Goal: Task Accomplishment & Management: Manage account settings

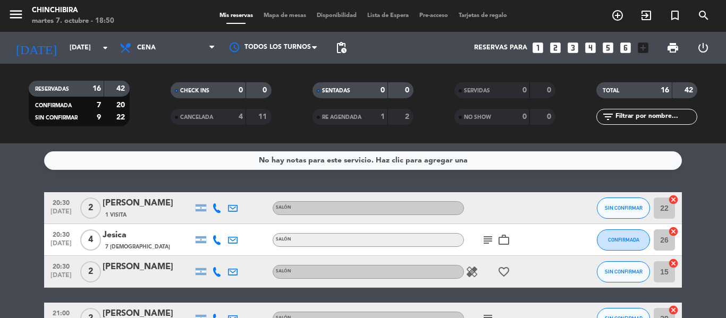
scroll to position [482, 0]
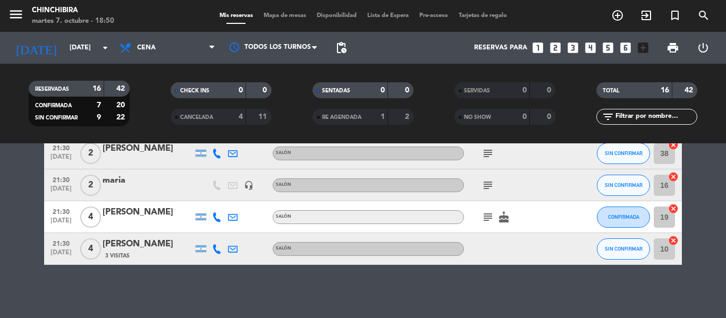
click at [485, 214] on icon "subject" at bounding box center [488, 217] width 13 height 13
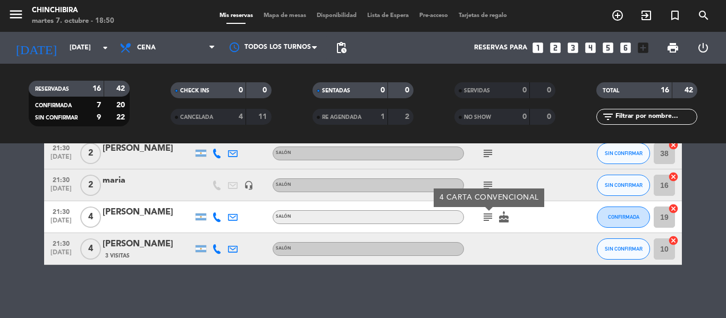
click at [485, 214] on icon "subject" at bounding box center [488, 217] width 13 height 13
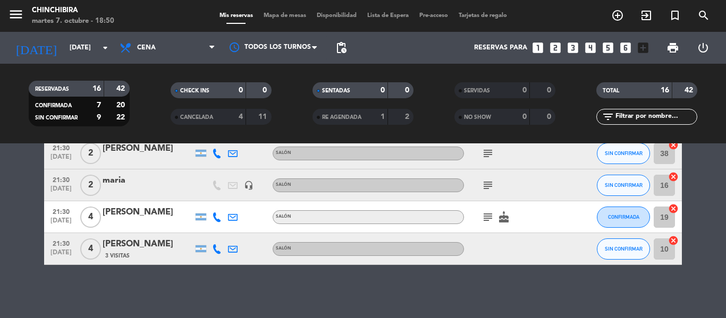
click at [487, 189] on icon "subject" at bounding box center [488, 185] width 13 height 13
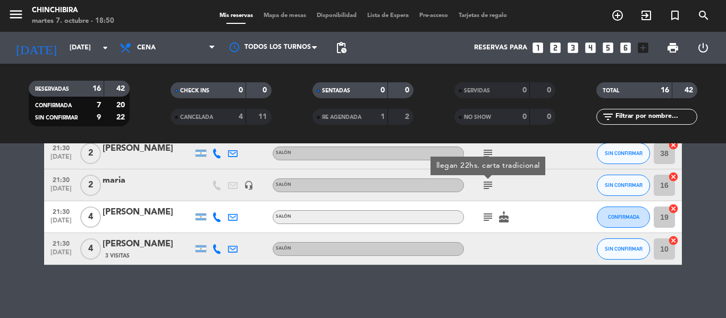
click at [487, 189] on icon "subject" at bounding box center [488, 185] width 13 height 13
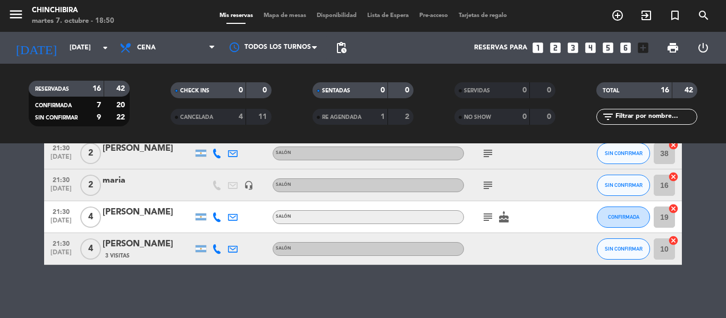
click at [484, 154] on icon "subject" at bounding box center [488, 153] width 13 height 13
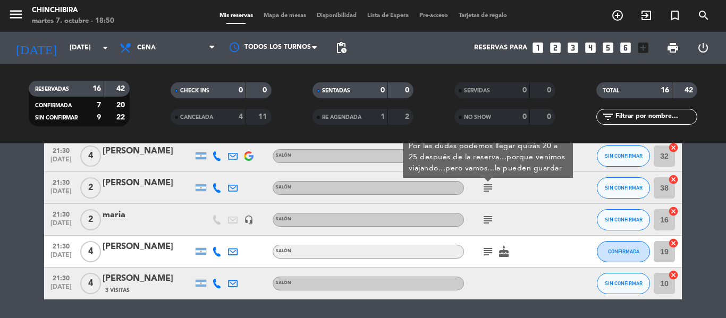
scroll to position [429, 0]
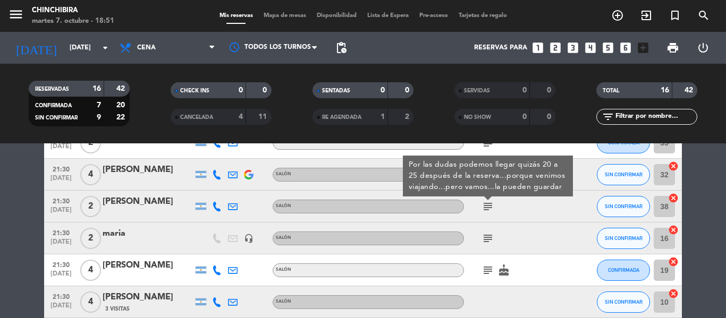
click at [497, 231] on div "subject" at bounding box center [512, 238] width 96 height 31
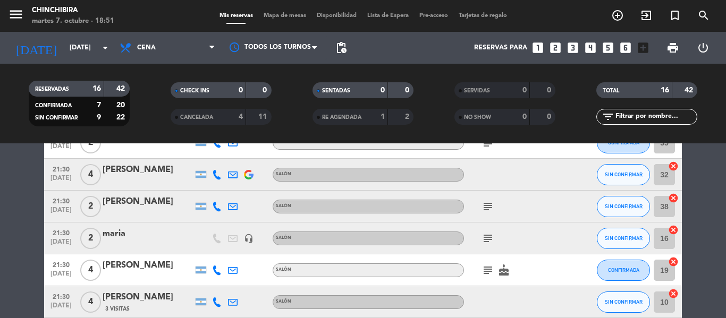
click at [475, 241] on div "subject" at bounding box center [512, 238] width 96 height 31
click at [485, 241] on icon "subject" at bounding box center [488, 238] width 13 height 13
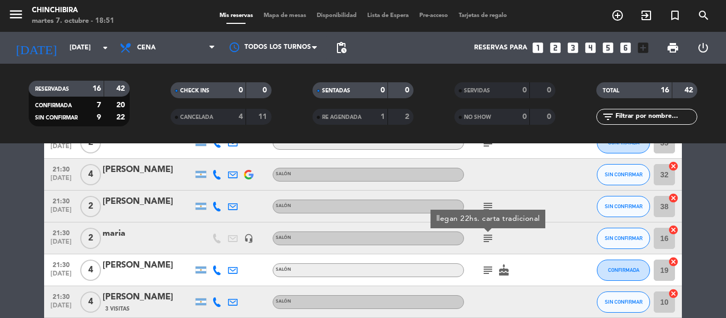
click at [491, 268] on icon "subject" at bounding box center [488, 270] width 13 height 13
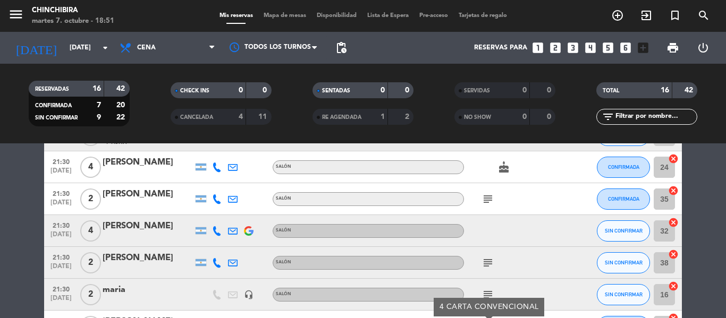
scroll to position [270, 0]
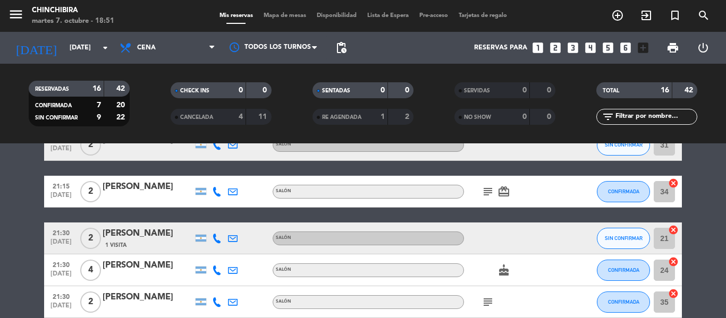
click at [480, 298] on span "subject" at bounding box center [488, 302] width 16 height 13
click at [482, 298] on icon "subject" at bounding box center [488, 302] width 13 height 13
click at [486, 195] on icon "subject" at bounding box center [488, 192] width 13 height 13
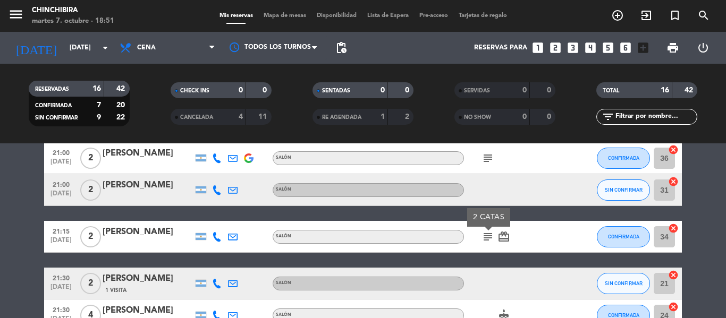
scroll to position [163, 0]
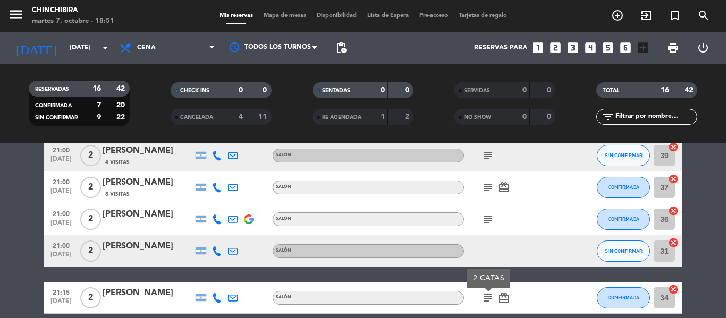
click at [485, 214] on icon "subject" at bounding box center [488, 219] width 13 height 13
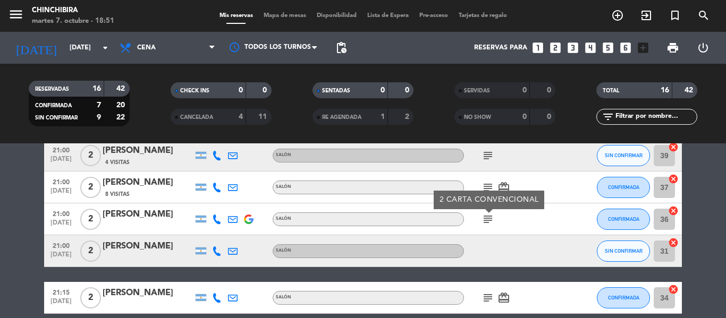
click at [485, 190] on icon "subject" at bounding box center [488, 187] width 13 height 13
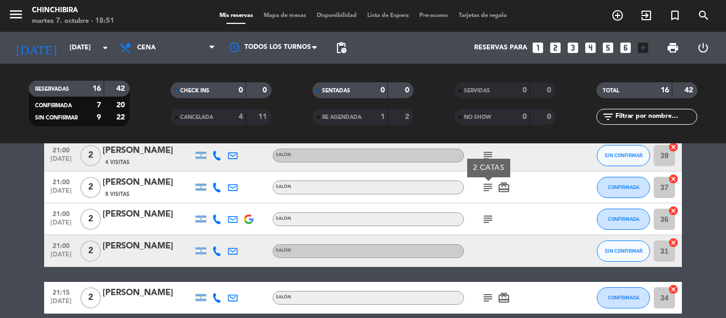
scroll to position [110, 0]
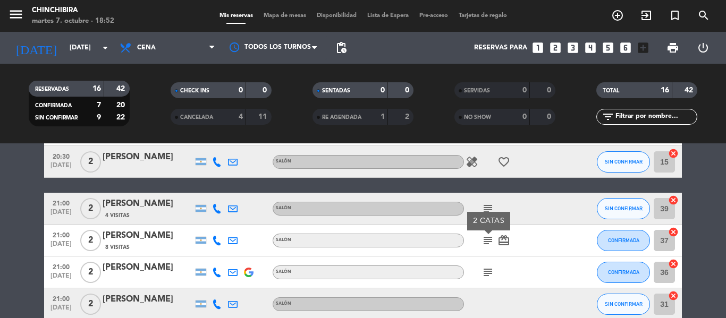
click at [484, 204] on icon "subject" at bounding box center [488, 209] width 13 height 13
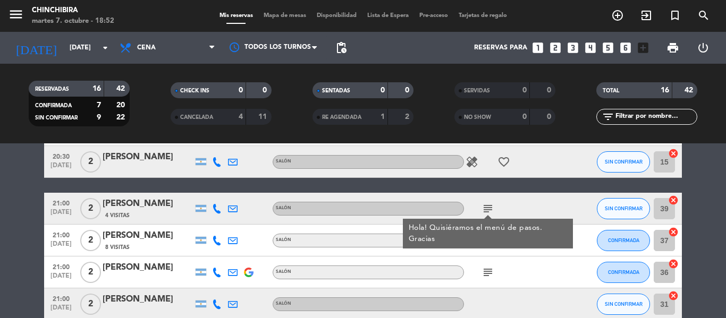
click at [477, 170] on div "healing favorite_border" at bounding box center [512, 161] width 96 height 31
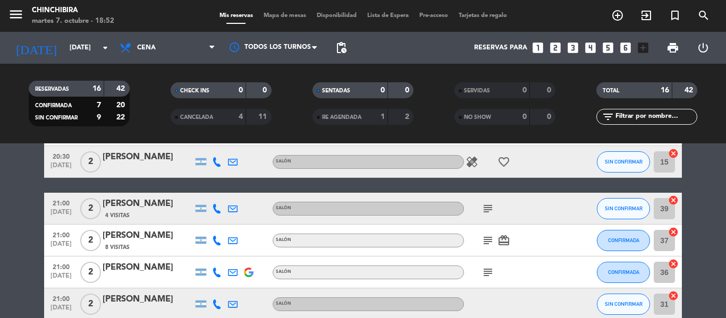
click at [474, 164] on icon "healing" at bounding box center [472, 162] width 13 height 13
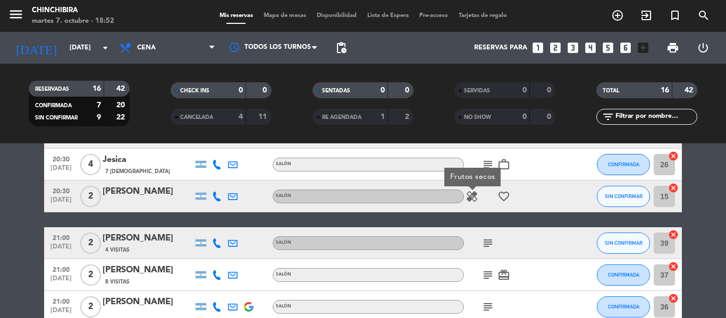
scroll to position [57, 0]
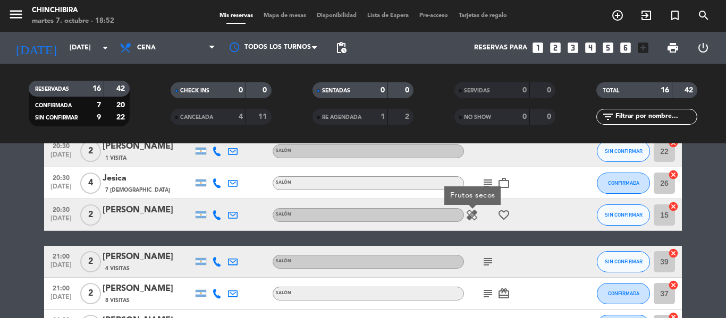
click at [492, 188] on div "Frutos secos" at bounding box center [472, 196] width 56 height 19
click at [492, 188] on icon "subject" at bounding box center [488, 183] width 13 height 13
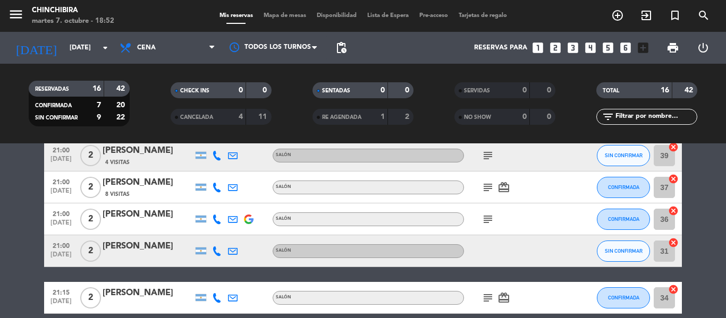
scroll to position [0, 0]
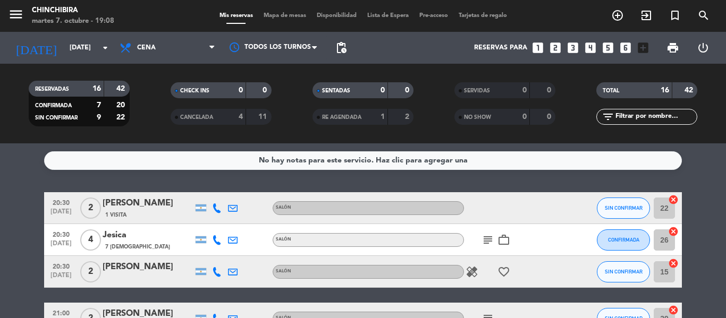
scroll to position [53, 0]
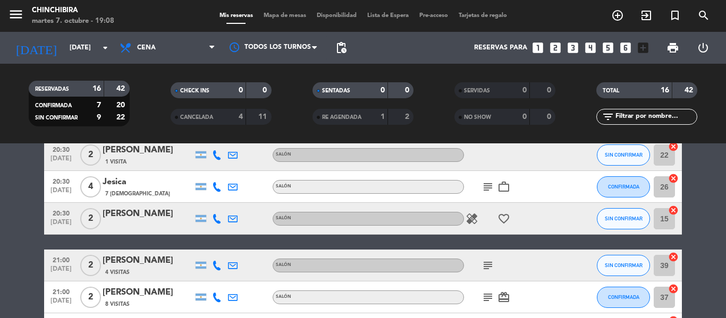
click at [493, 186] on icon "subject" at bounding box center [488, 187] width 13 height 13
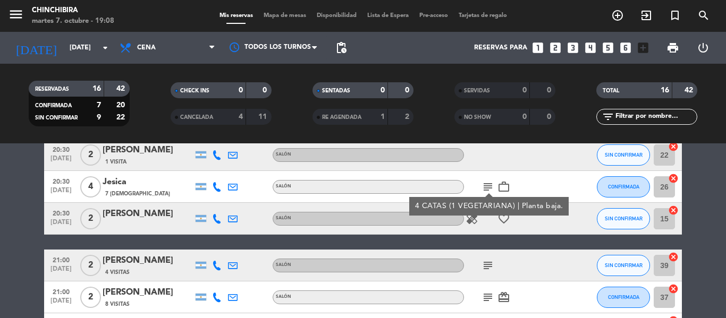
click at [486, 259] on icon "subject" at bounding box center [488, 265] width 13 height 13
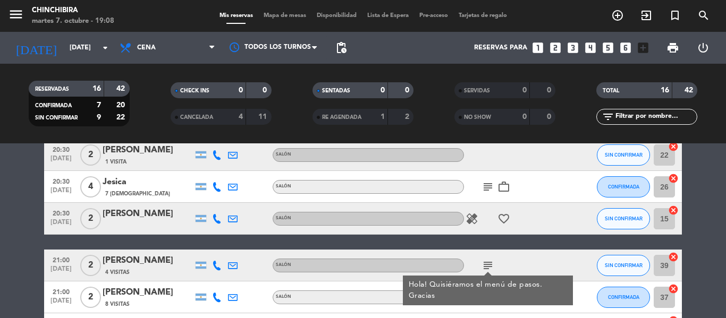
click at [515, 267] on div "subject Hola! Quisiéramos el menú de pasos. Gracias" at bounding box center [512, 265] width 96 height 31
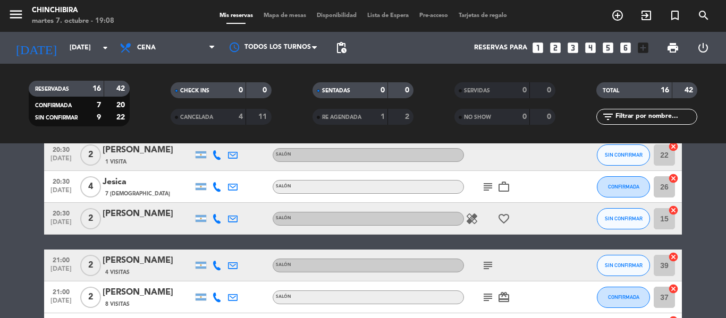
click at [485, 303] on icon "subject" at bounding box center [488, 297] width 13 height 13
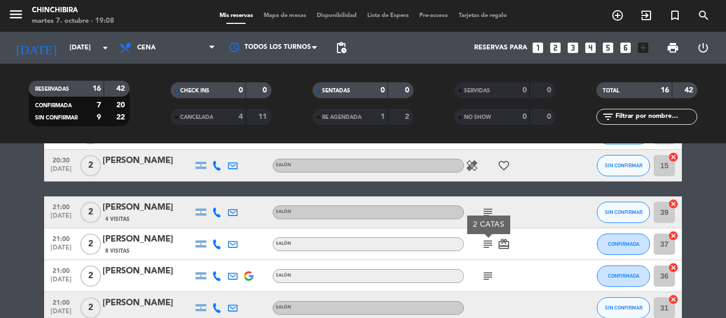
click at [485, 275] on icon "subject" at bounding box center [488, 276] width 13 height 13
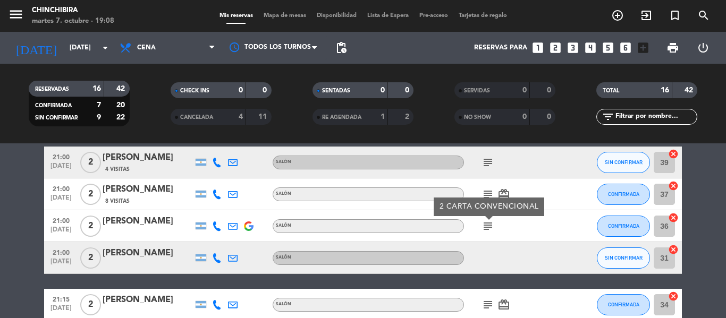
scroll to position [213, 0]
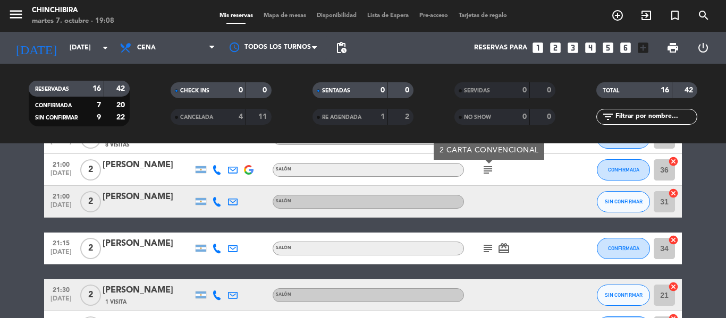
click at [491, 245] on div "subject card_giftcard" at bounding box center [512, 248] width 96 height 31
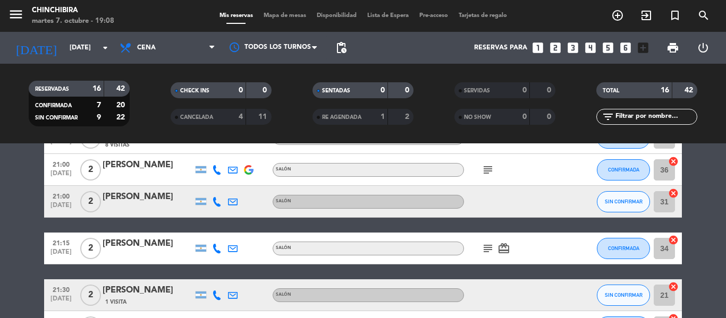
click at [489, 251] on icon "subject" at bounding box center [488, 248] width 13 height 13
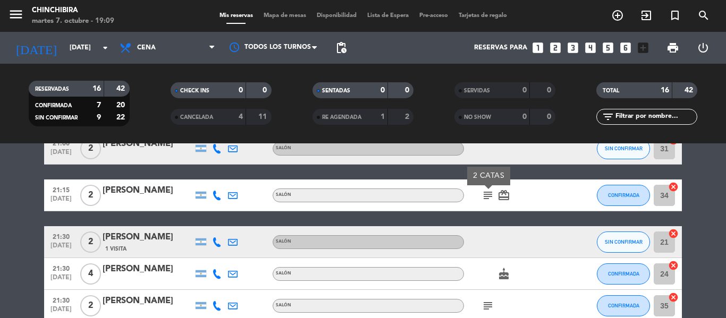
scroll to position [319, 0]
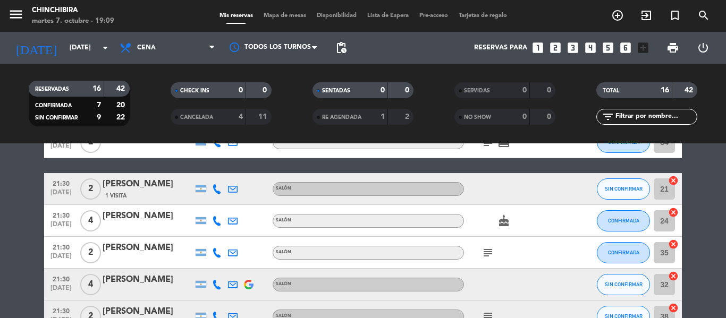
click at [489, 253] on icon "subject" at bounding box center [488, 253] width 13 height 13
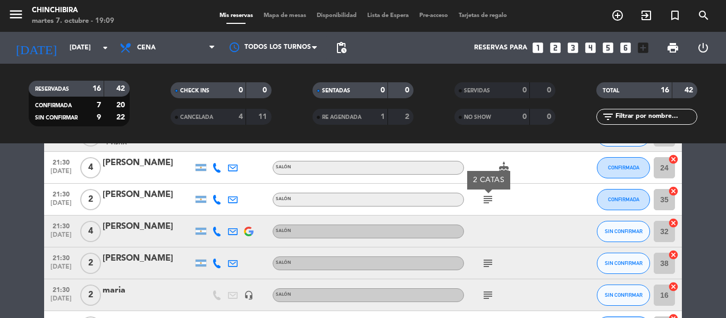
click at [486, 261] on icon "subject" at bounding box center [488, 263] width 13 height 13
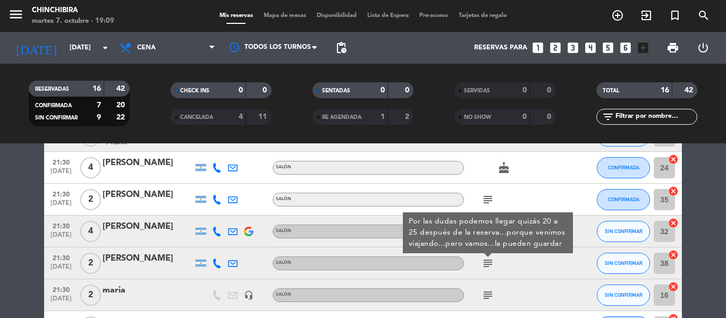
click at [485, 288] on div "subject" at bounding box center [512, 295] width 96 height 31
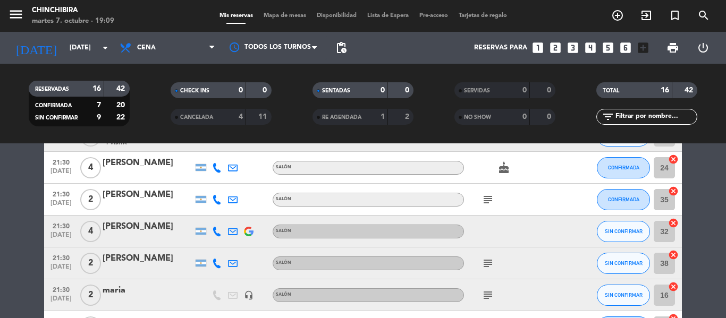
click at [481, 261] on span "subject" at bounding box center [488, 263] width 16 height 13
click at [483, 263] on icon "subject" at bounding box center [488, 263] width 13 height 13
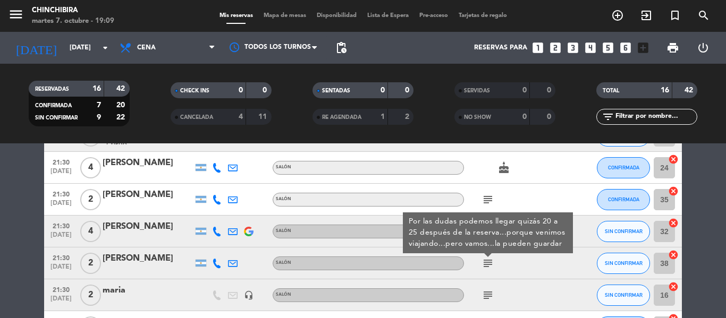
click at [484, 299] on icon "subject" at bounding box center [488, 295] width 13 height 13
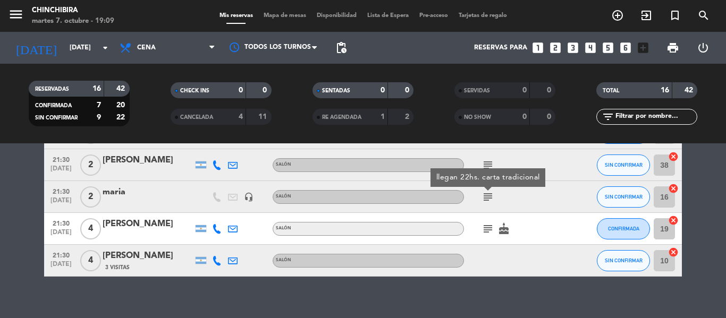
scroll to position [478, 0]
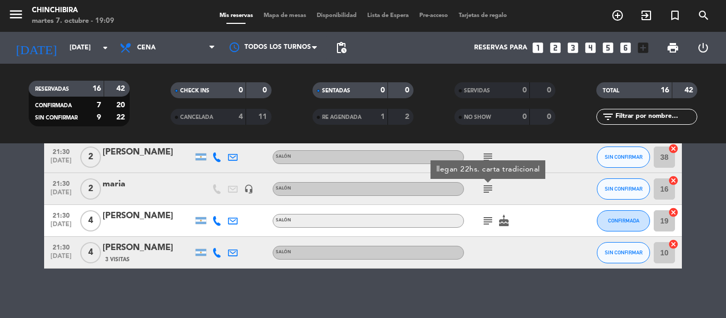
click at [489, 217] on icon "subject" at bounding box center [488, 221] width 13 height 13
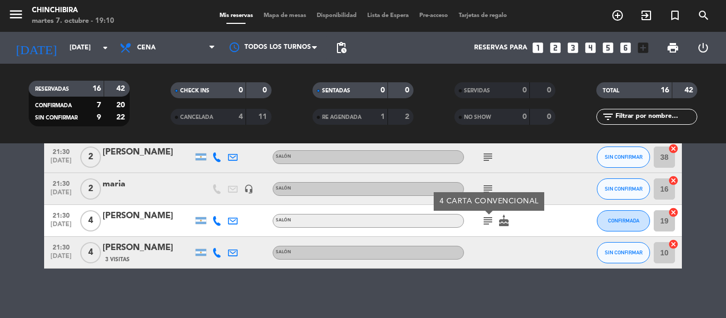
click at [214, 249] on icon at bounding box center [217, 253] width 10 height 10
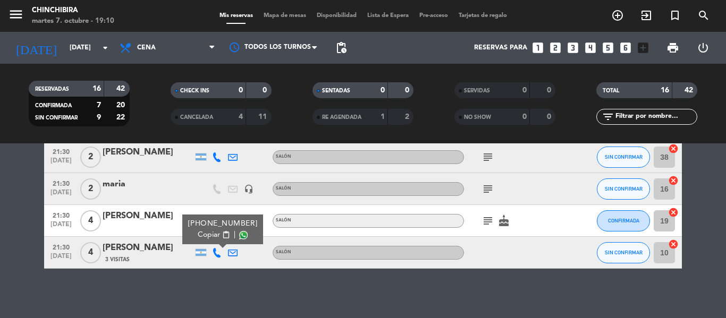
click at [488, 190] on icon "subject" at bounding box center [488, 189] width 13 height 13
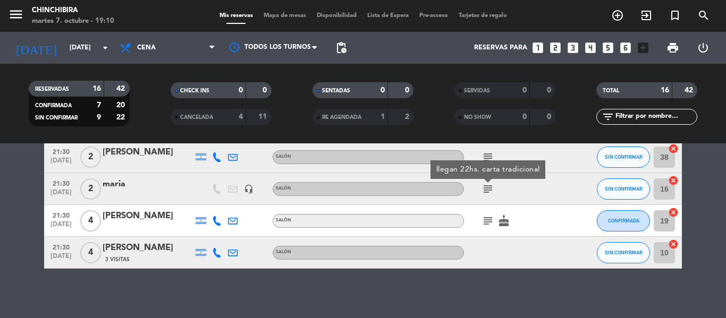
click at [478, 278] on div "No hay notas para este servicio. Haz clic para agregar una 20:30 [DATE] 2 [PERS…" at bounding box center [363, 231] width 726 height 175
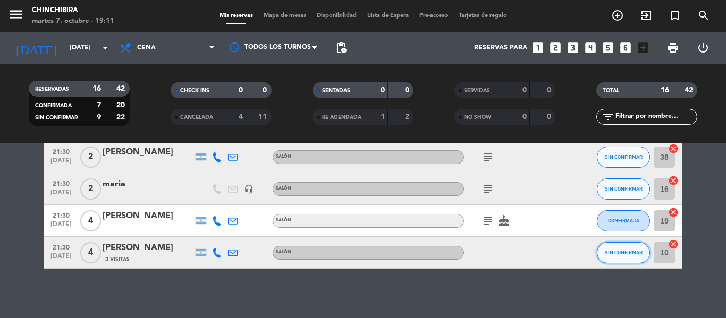
click at [618, 257] on button "SIN CONFIRMAR" at bounding box center [623, 252] width 53 height 21
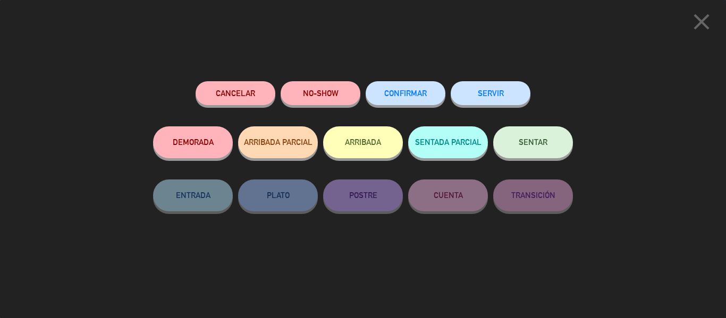
click at [393, 86] on button "CONFIRMAR" at bounding box center [406, 93] width 80 height 24
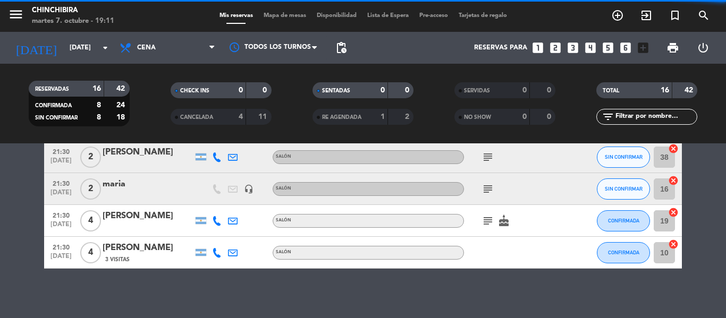
click at [160, 260] on div "3 Visitas" at bounding box center [148, 259] width 90 height 9
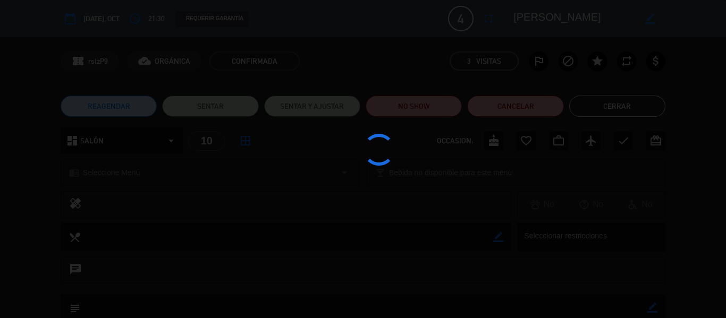
click at [160, 260] on div at bounding box center [363, 159] width 726 height 318
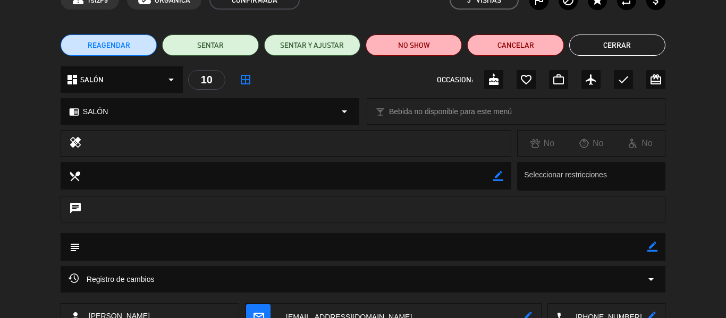
scroll to position [0, 0]
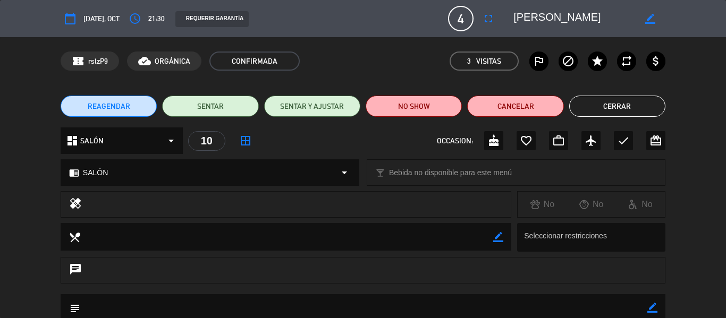
click at [607, 101] on button "Cerrar" at bounding box center [617, 106] width 96 height 21
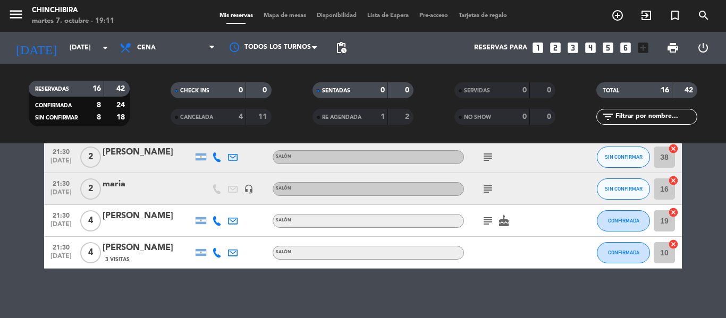
scroll to position [425, 0]
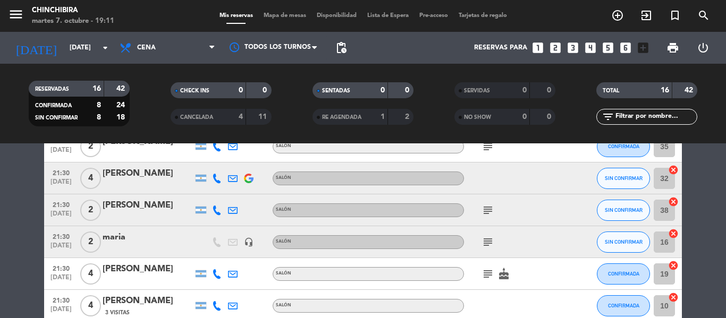
click at [489, 241] on icon "subject" at bounding box center [488, 242] width 13 height 13
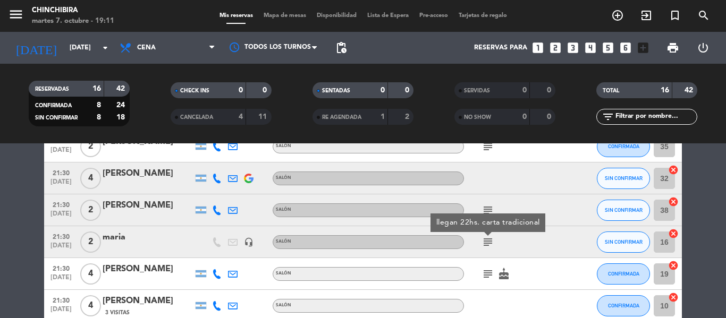
click at [492, 205] on icon "subject" at bounding box center [488, 210] width 13 height 13
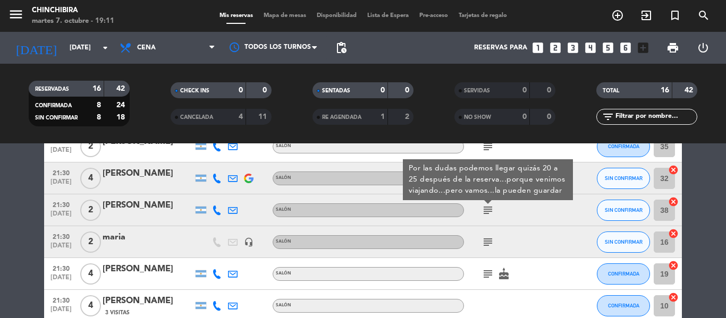
click at [216, 209] on icon at bounding box center [217, 211] width 10 height 10
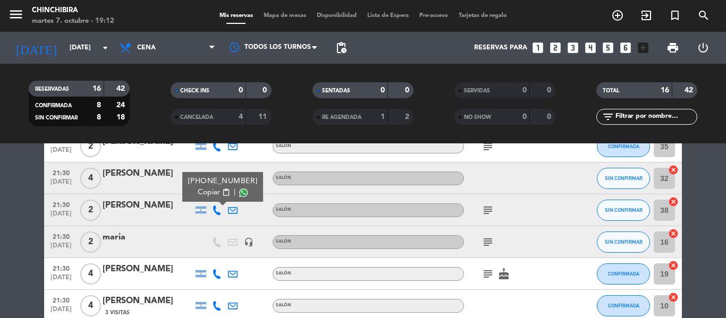
click at [489, 241] on icon "subject" at bounding box center [488, 242] width 13 height 13
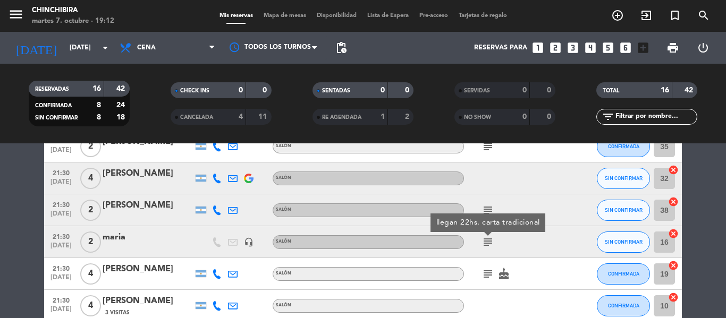
click at [220, 212] on icon at bounding box center [217, 211] width 10 height 10
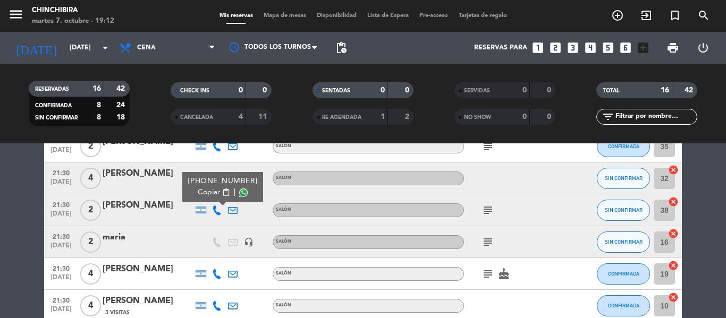
scroll to position [372, 0]
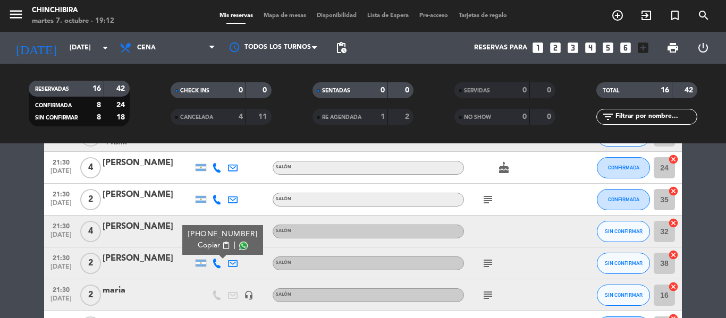
click at [489, 264] on icon "subject" at bounding box center [488, 263] width 13 height 13
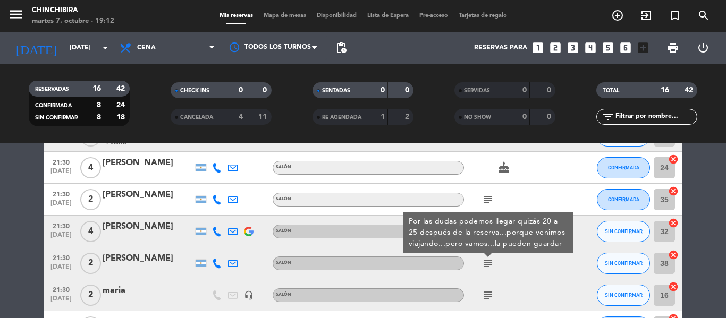
click at [218, 232] on icon at bounding box center [217, 232] width 10 height 10
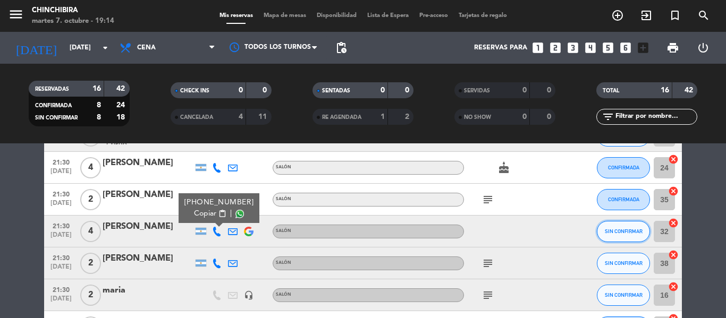
click at [617, 229] on span "SIN CONFIRMAR" at bounding box center [624, 232] width 38 height 6
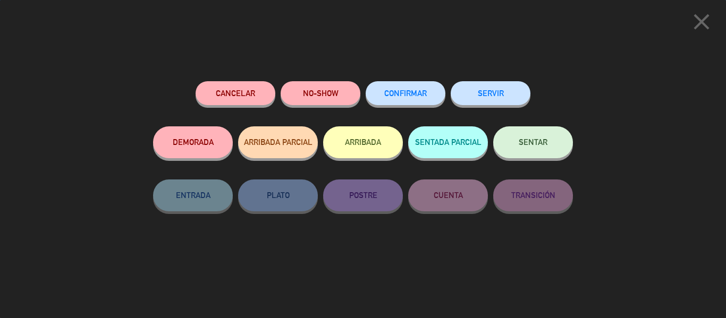
click at [428, 90] on button "CONFIRMAR" at bounding box center [406, 93] width 80 height 24
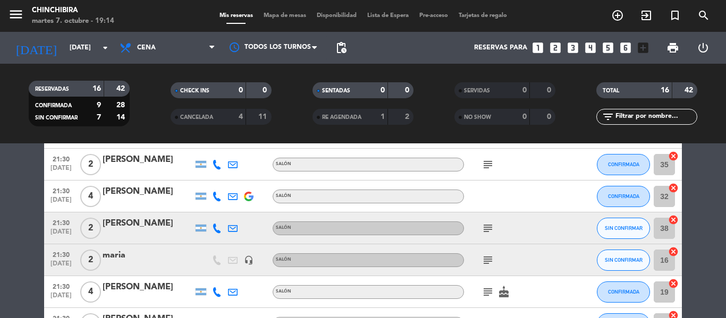
scroll to position [425, 0]
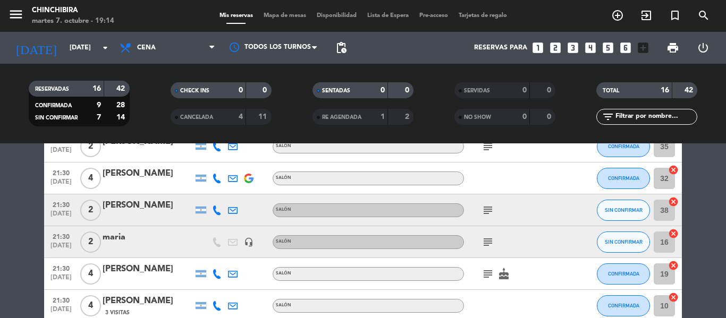
click at [487, 206] on icon "subject" at bounding box center [488, 210] width 13 height 13
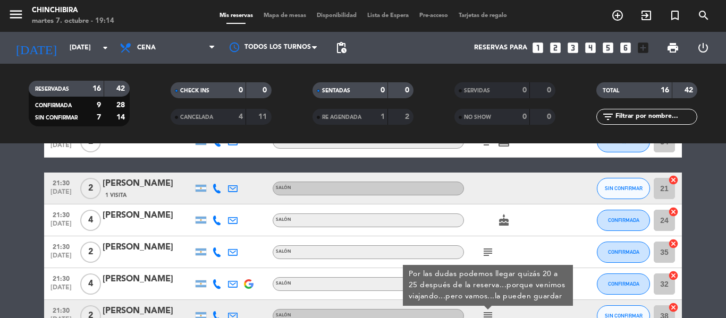
scroll to position [319, 0]
click at [218, 289] on icon at bounding box center [217, 285] width 10 height 10
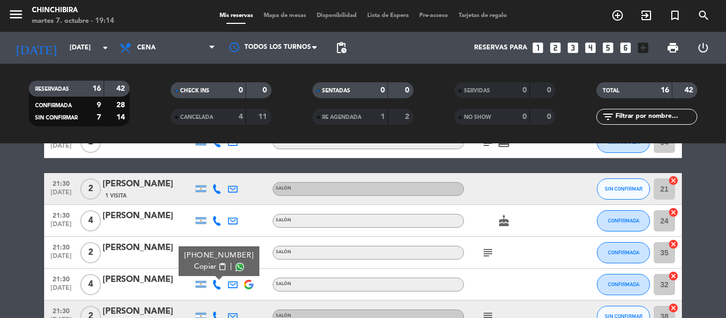
click at [488, 253] on icon "subject" at bounding box center [488, 253] width 13 height 13
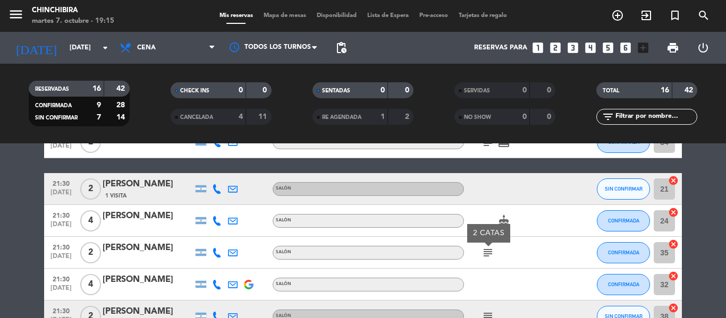
click at [217, 192] on icon at bounding box center [217, 189] width 10 height 10
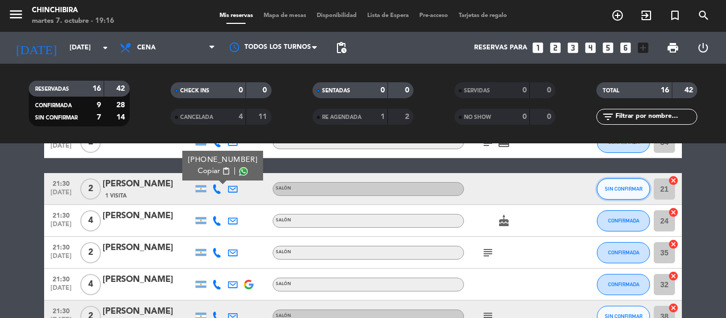
click at [610, 187] on span "SIN CONFIRMAR" at bounding box center [624, 189] width 38 height 6
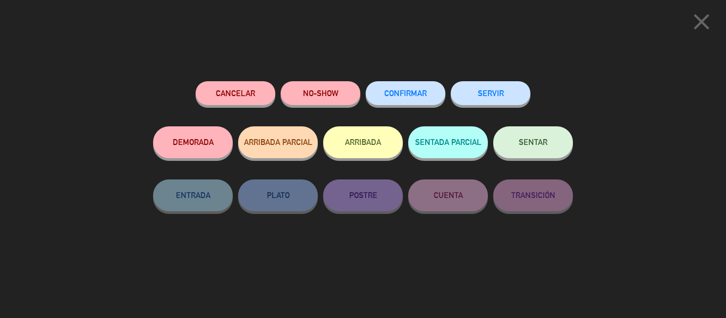
click at [415, 93] on span "CONFIRMAR" at bounding box center [405, 93] width 43 height 9
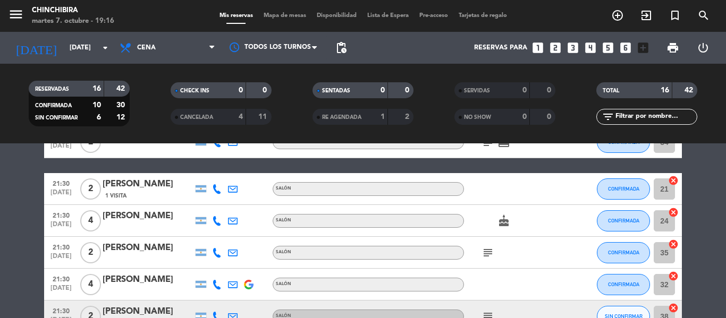
click at [159, 181] on div "[PERSON_NAME]" at bounding box center [148, 185] width 90 height 14
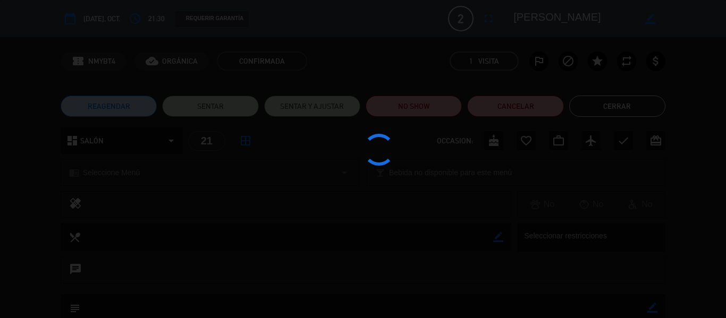
click at [159, 181] on div at bounding box center [363, 159] width 726 height 318
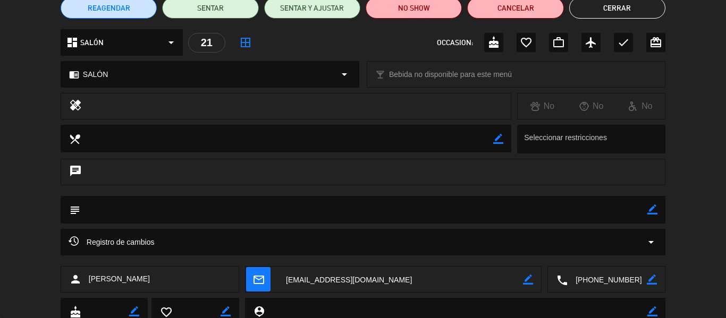
scroll to position [159, 0]
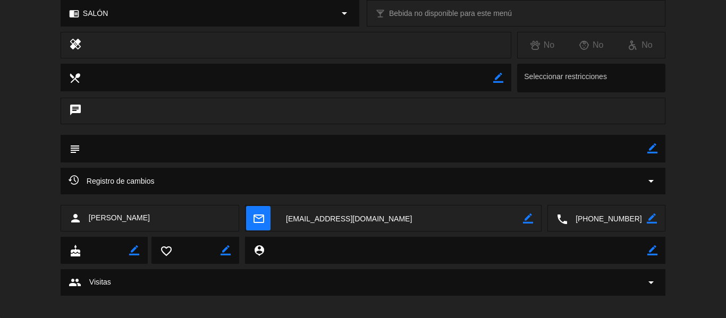
drag, startPoint x: 646, startPoint y: 152, endPoint x: 654, endPoint y: 149, distance: 8.4
click at [648, 152] on div "subject border_color" at bounding box center [363, 149] width 605 height 28
click at [654, 149] on icon "border_color" at bounding box center [653, 149] width 10 height 10
click at [634, 149] on textarea at bounding box center [363, 148] width 567 height 27
type textarea "cata"
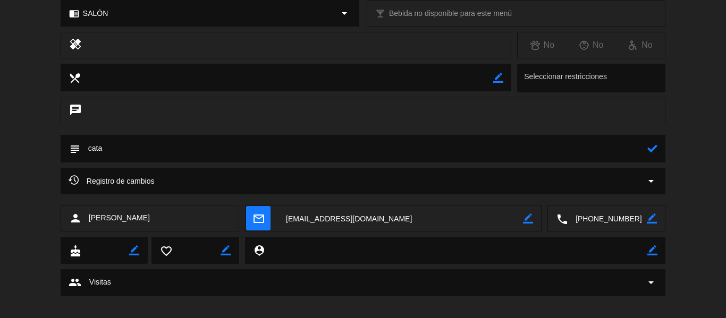
click at [649, 146] on icon at bounding box center [653, 149] width 10 height 10
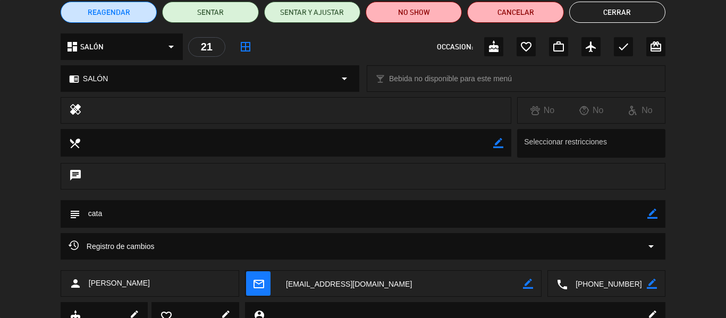
scroll to position [0, 0]
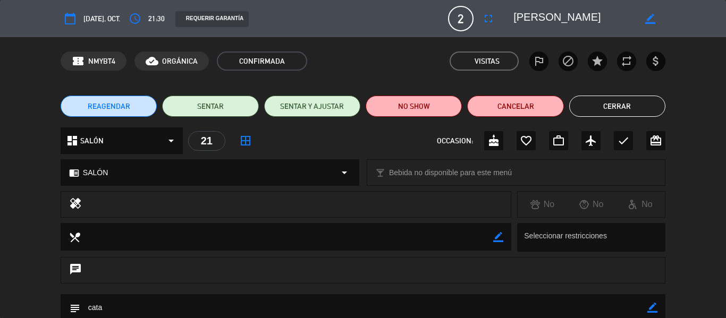
click at [613, 106] on button "Cerrar" at bounding box center [617, 106] width 96 height 21
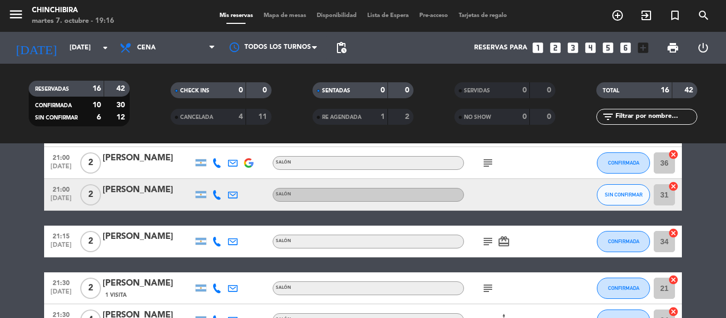
scroll to position [159, 0]
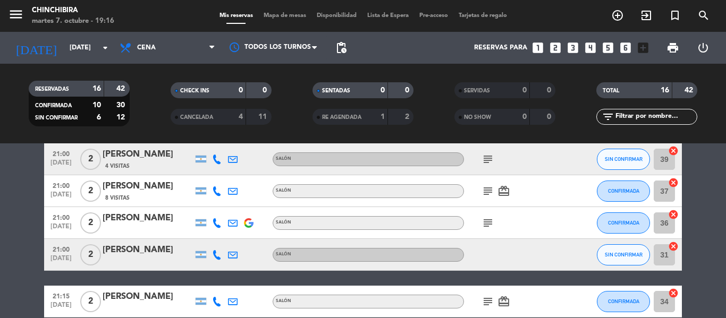
click at [215, 253] on icon at bounding box center [217, 255] width 10 height 10
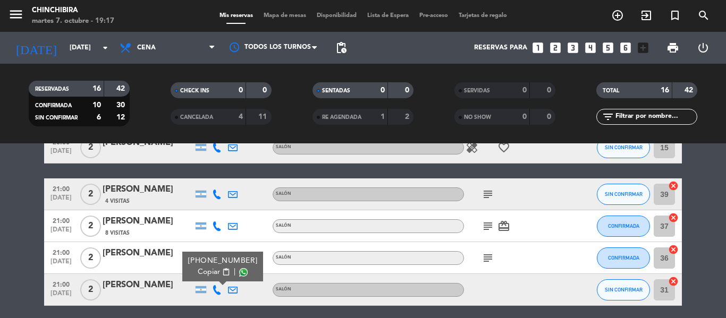
scroll to position [106, 0]
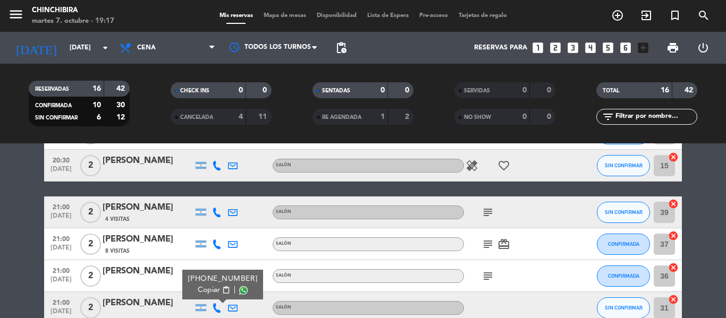
click at [483, 213] on icon "subject" at bounding box center [488, 212] width 13 height 13
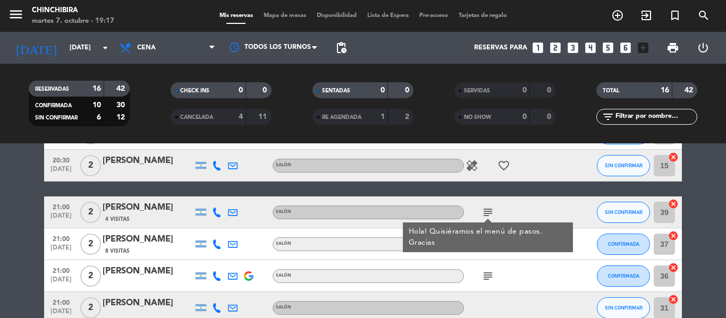
click at [502, 198] on div "subject Hola! Quisiéramos el menú de pasos. Gracias" at bounding box center [512, 212] width 96 height 31
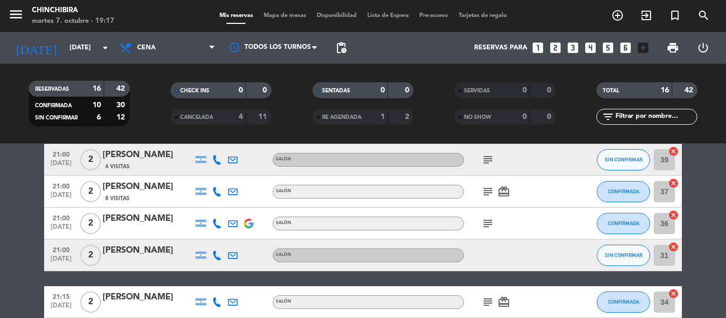
scroll to position [159, 0]
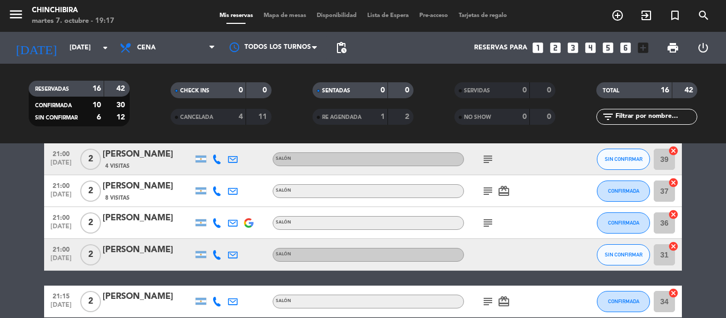
click at [491, 215] on div "subject" at bounding box center [512, 222] width 96 height 31
click at [489, 218] on icon "subject" at bounding box center [488, 223] width 13 height 13
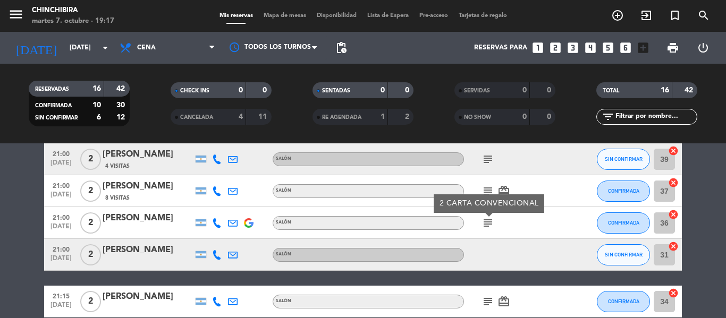
click at [489, 189] on icon "subject" at bounding box center [488, 191] width 13 height 13
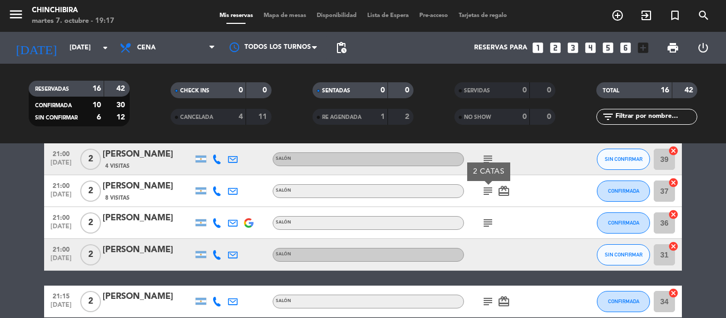
click at [213, 254] on icon at bounding box center [217, 255] width 10 height 10
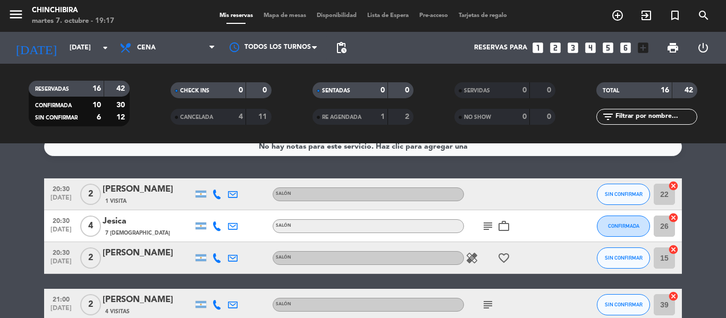
scroll to position [0, 0]
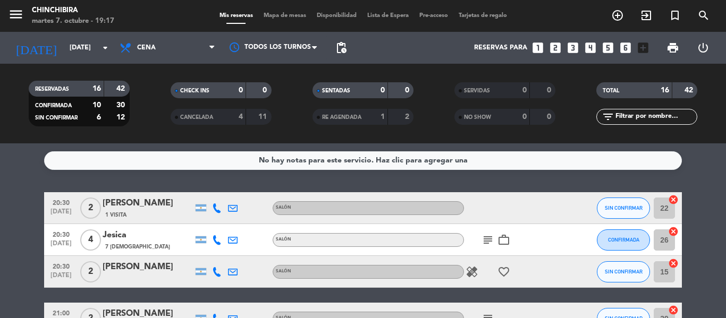
click at [214, 205] on icon at bounding box center [217, 209] width 10 height 10
click at [612, 204] on button "SIN CONFIRMAR" at bounding box center [623, 208] width 53 height 21
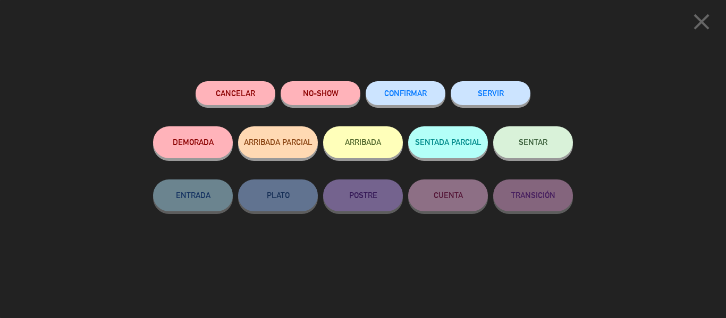
click at [423, 102] on button "CONFIRMAR" at bounding box center [406, 93] width 80 height 24
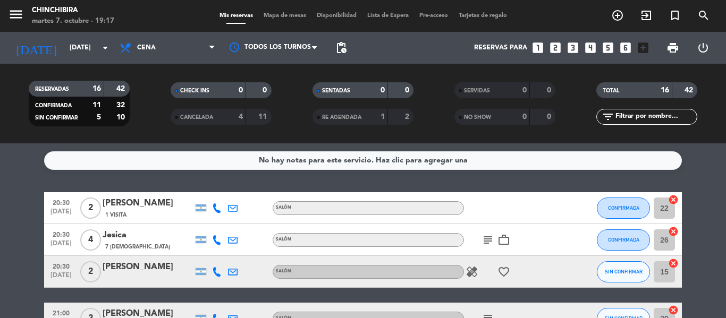
click at [177, 211] on div "1 Visita" at bounding box center [148, 215] width 90 height 9
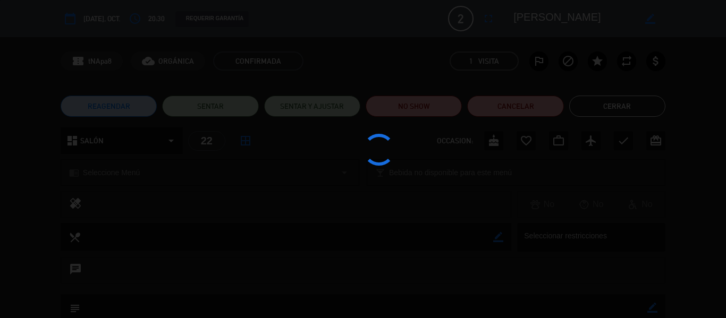
click at [177, 210] on div at bounding box center [363, 159] width 726 height 318
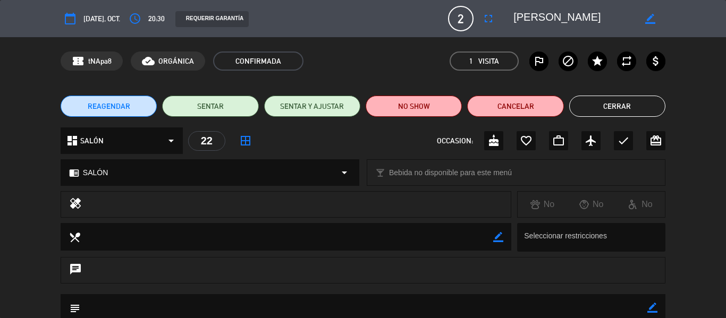
scroll to position [106, 0]
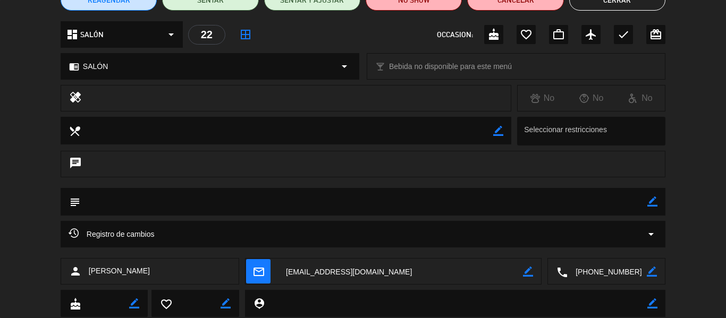
click at [652, 201] on icon "border_color" at bounding box center [653, 202] width 10 height 10
click at [590, 205] on textarea at bounding box center [363, 201] width 567 height 27
type textarea "cata"
click at [653, 203] on icon at bounding box center [653, 202] width 10 height 10
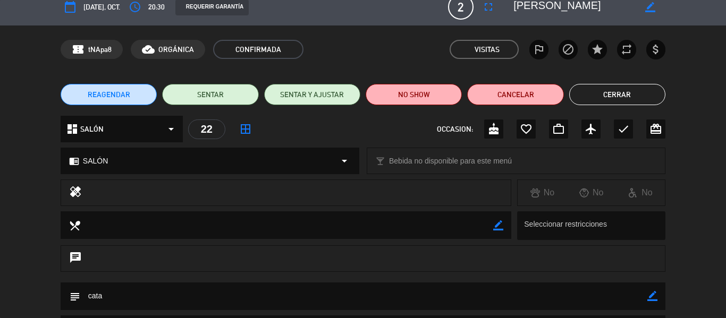
scroll to position [0, 0]
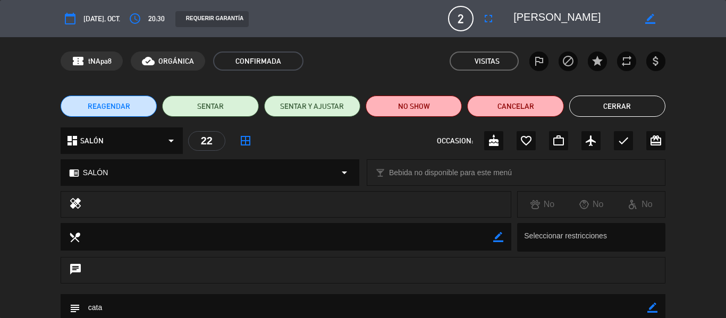
click at [612, 104] on button "Cerrar" at bounding box center [617, 106] width 96 height 21
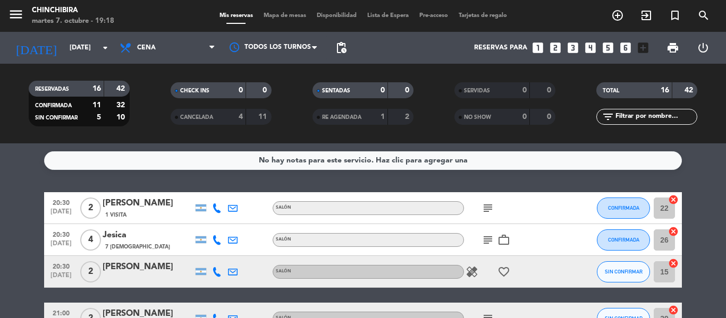
click at [213, 272] on icon at bounding box center [217, 272] width 10 height 10
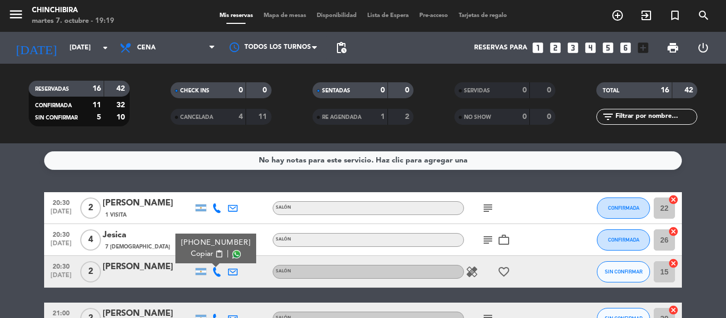
click at [493, 206] on icon "subject" at bounding box center [488, 208] width 13 height 13
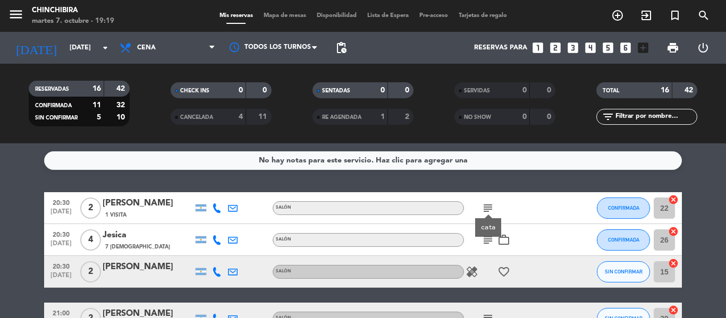
click at [489, 247] on div "subject work_outline" at bounding box center [512, 239] width 96 height 31
click at [489, 246] on icon "subject" at bounding box center [488, 240] width 13 height 13
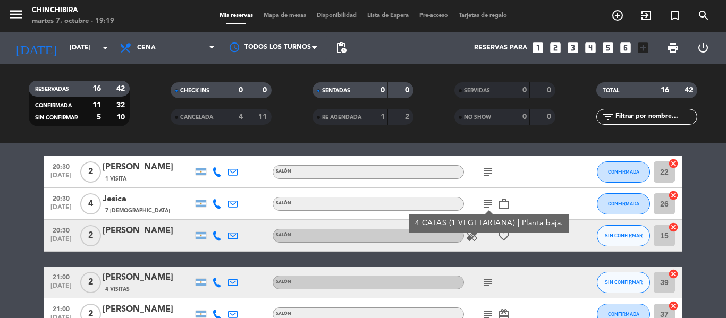
scroll to position [53, 0]
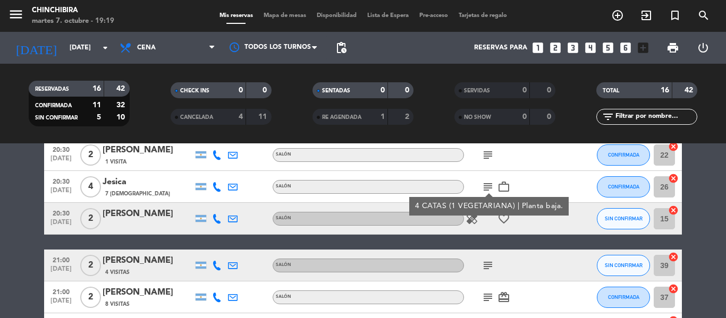
click at [492, 262] on icon "subject" at bounding box center [488, 265] width 13 height 13
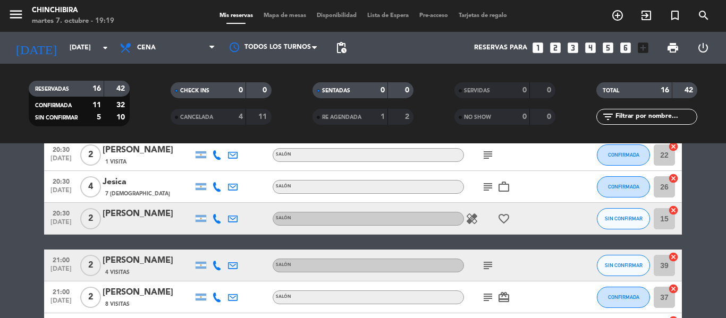
click at [497, 293] on span "card_giftcard" at bounding box center [504, 297] width 16 height 13
click at [491, 295] on icon "subject" at bounding box center [488, 297] width 13 height 13
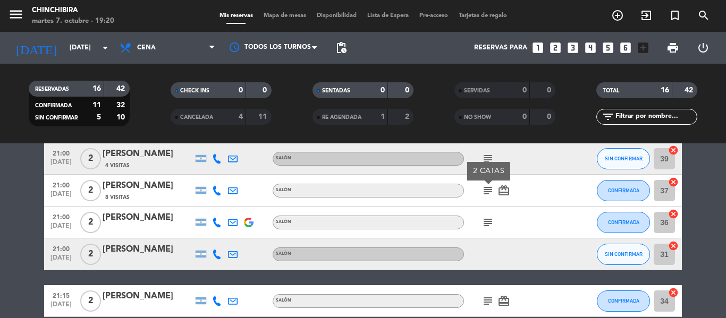
scroll to position [159, 0]
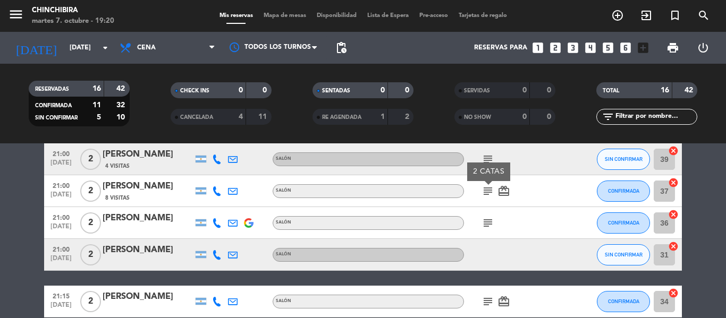
click at [487, 217] on icon "subject" at bounding box center [488, 223] width 13 height 13
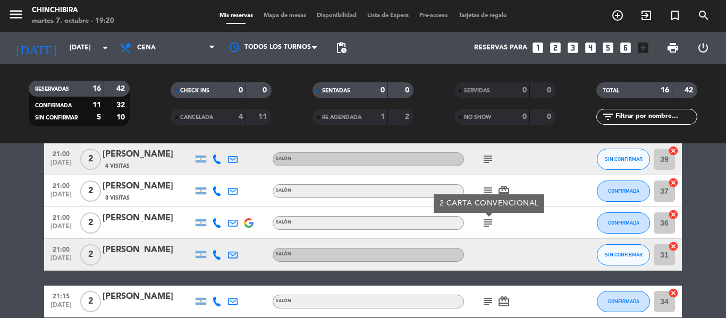
click at [484, 300] on icon "subject" at bounding box center [488, 302] width 13 height 13
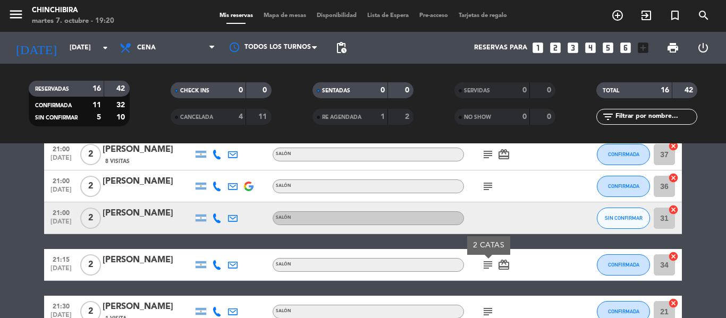
scroll to position [213, 0]
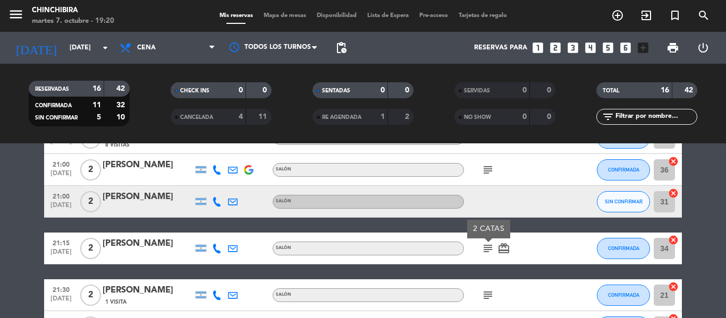
click at [490, 296] on icon "subject" at bounding box center [488, 295] width 13 height 13
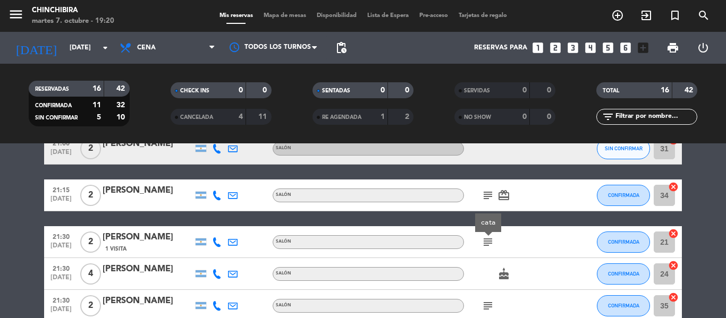
scroll to position [319, 0]
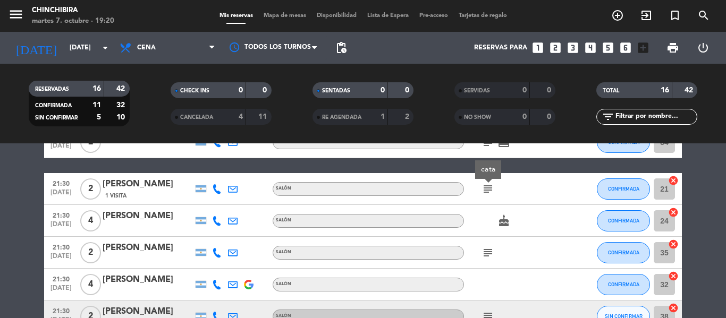
click at [486, 257] on icon "subject" at bounding box center [488, 253] width 13 height 13
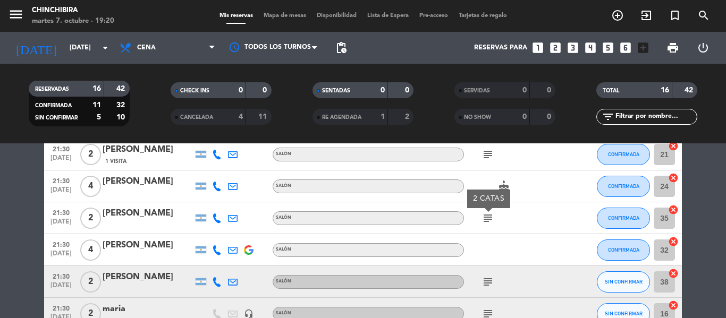
scroll to position [372, 0]
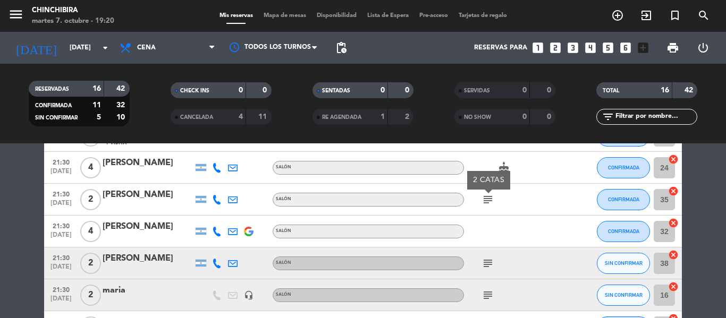
click at [492, 258] on icon "subject" at bounding box center [488, 263] width 13 height 13
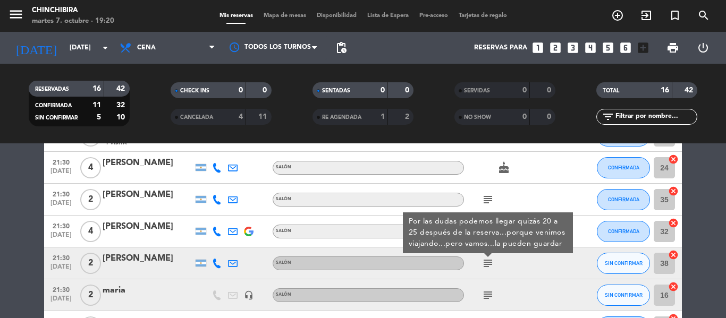
click at [489, 289] on icon "subject" at bounding box center [488, 295] width 13 height 13
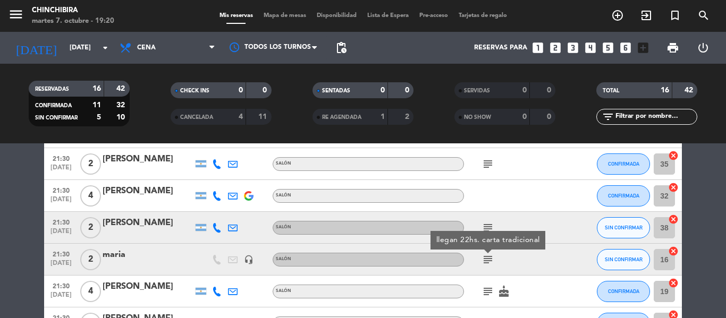
scroll to position [425, 0]
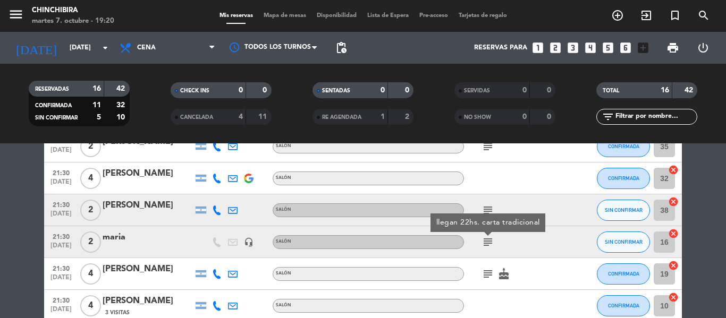
click at [490, 268] on icon "subject" at bounding box center [488, 274] width 13 height 13
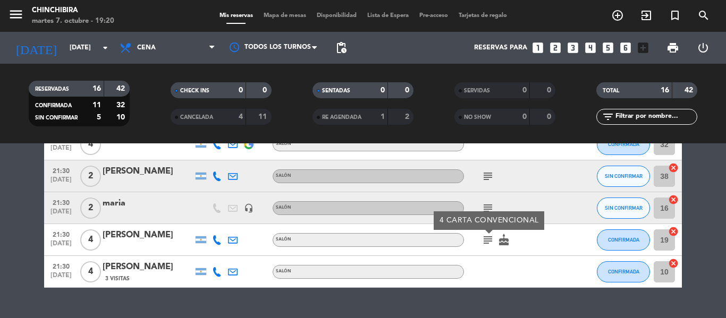
scroll to position [478, 0]
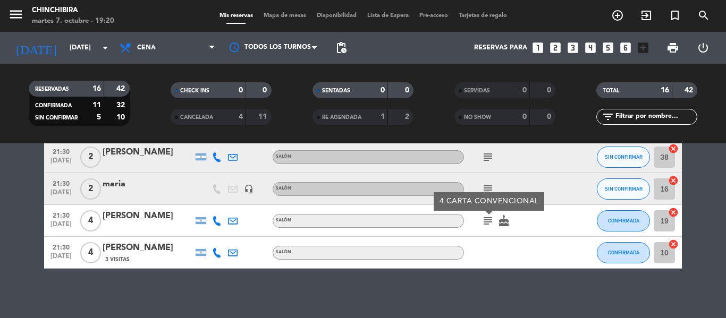
click at [489, 284] on div "No hay notas para este servicio. Haz clic para agregar una 20:30 [DATE] 2 [PERS…" at bounding box center [363, 231] width 726 height 175
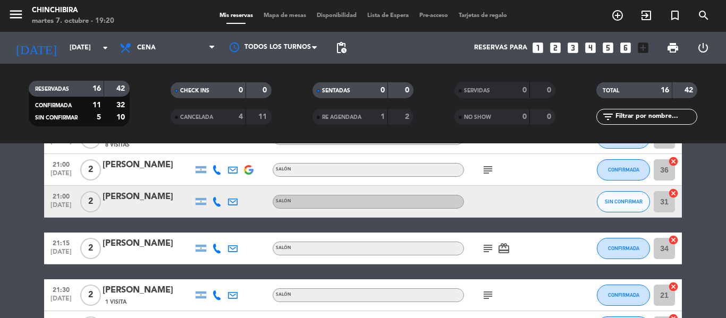
scroll to position [0, 0]
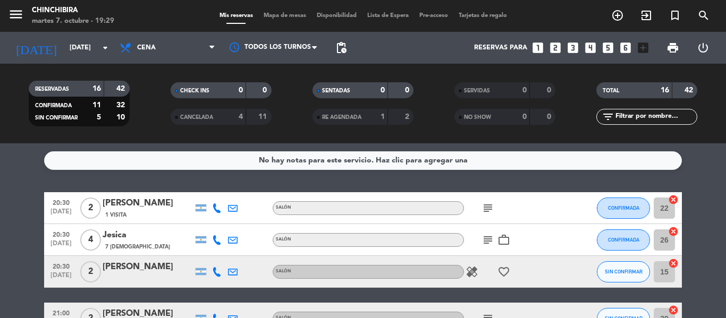
click at [483, 207] on icon "subject" at bounding box center [488, 208] width 13 height 13
click at [480, 250] on div "subject work_outline" at bounding box center [512, 239] width 96 height 31
click at [484, 243] on icon "subject" at bounding box center [488, 240] width 13 height 13
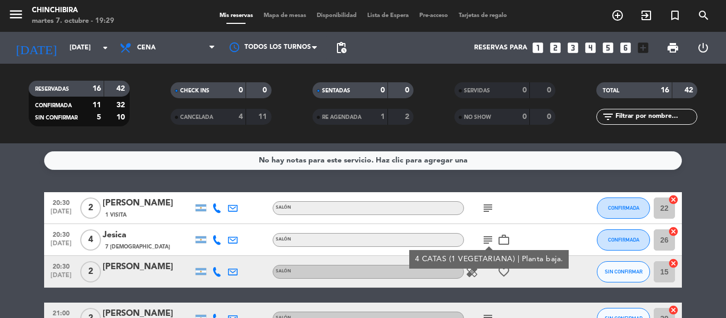
click at [525, 212] on div "subject" at bounding box center [512, 207] width 96 height 31
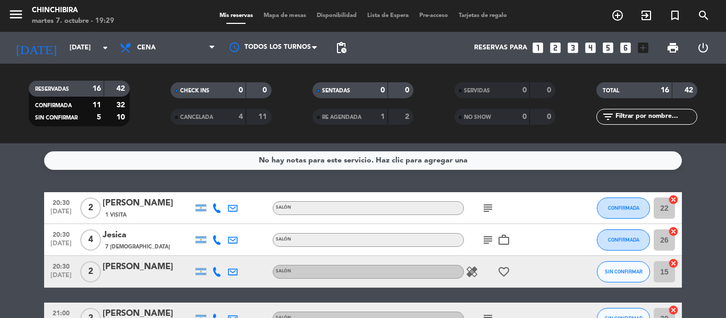
click at [488, 203] on icon "subject" at bounding box center [488, 208] width 13 height 13
click at [494, 241] on span "subject" at bounding box center [488, 240] width 16 height 13
click at [492, 239] on icon "subject" at bounding box center [488, 240] width 13 height 13
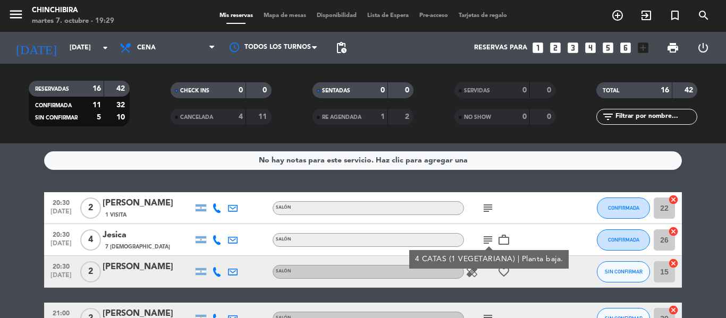
scroll to position [53, 0]
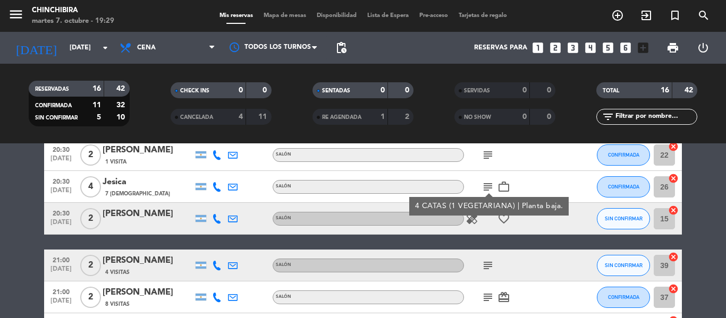
click at [491, 159] on icon "subject" at bounding box center [488, 155] width 13 height 13
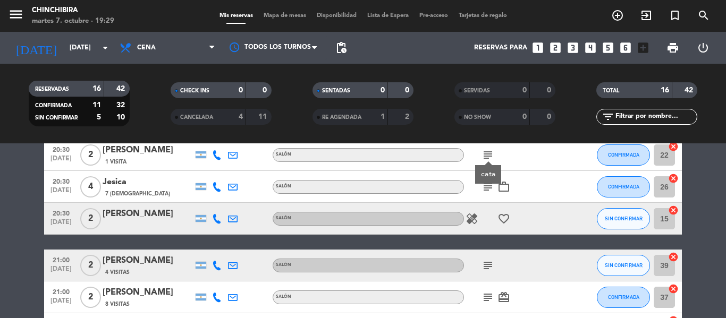
click at [492, 190] on icon "subject" at bounding box center [488, 187] width 13 height 13
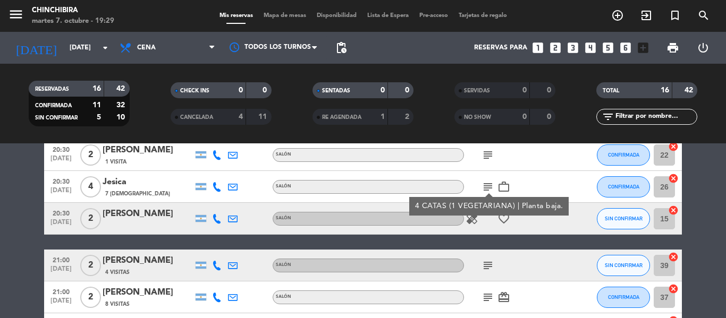
click at [480, 270] on span "subject" at bounding box center [488, 265] width 16 height 13
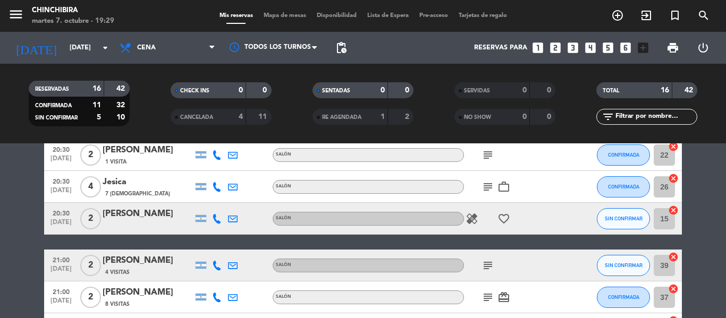
click at [487, 265] on icon "subject" at bounding box center [488, 265] width 13 height 13
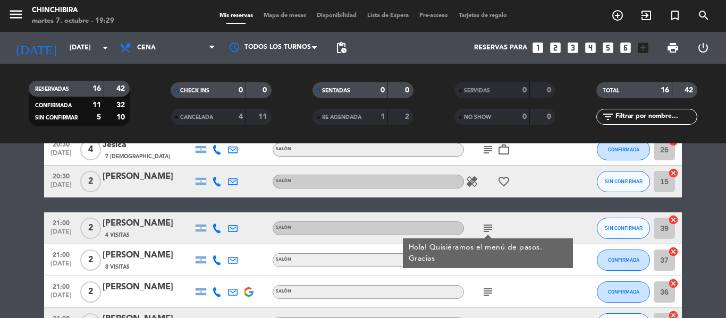
scroll to position [106, 0]
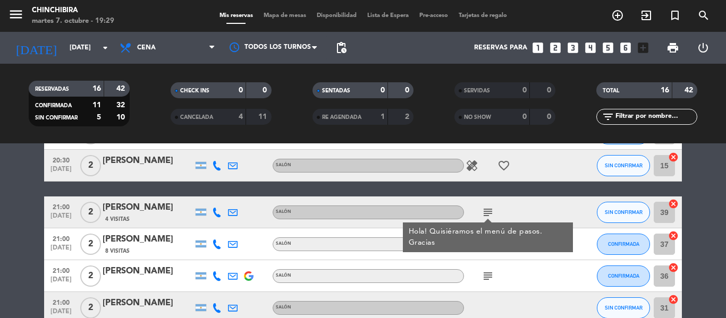
click at [473, 211] on div "subject Hola! Quisiéramos el menú de pasos. Gracias" at bounding box center [512, 212] width 96 height 31
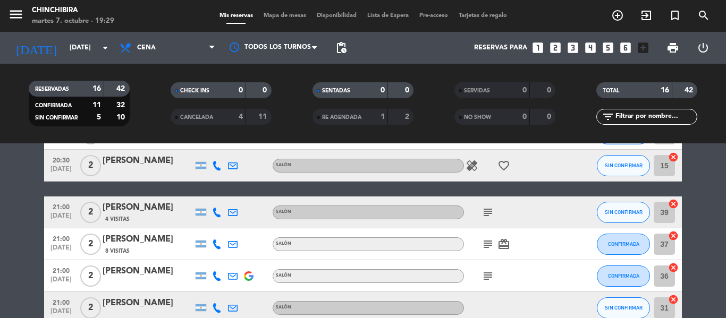
click at [486, 232] on div "subject card_giftcard" at bounding box center [512, 244] width 96 height 31
click at [487, 247] on icon "subject" at bounding box center [488, 244] width 13 height 13
click at [489, 275] on icon "subject" at bounding box center [488, 276] width 13 height 13
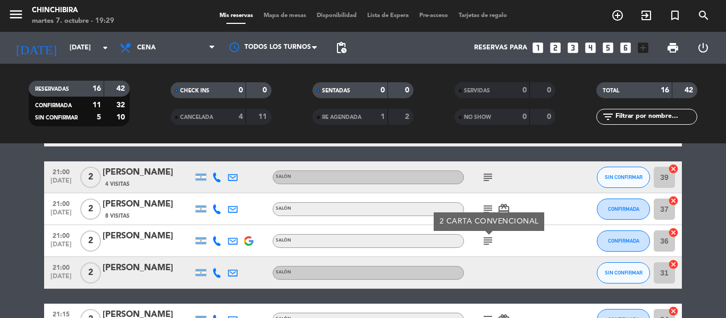
scroll to position [159, 0]
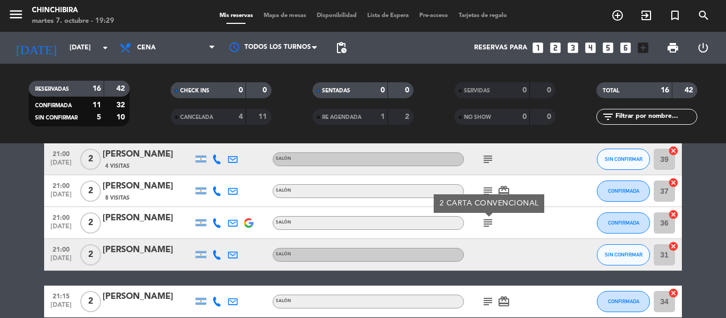
click at [487, 296] on icon "subject" at bounding box center [488, 302] width 13 height 13
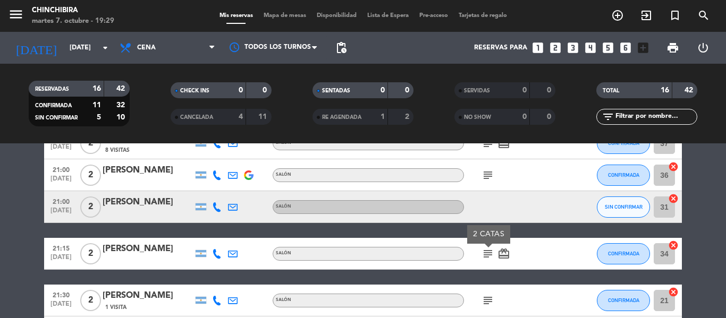
scroll to position [266, 0]
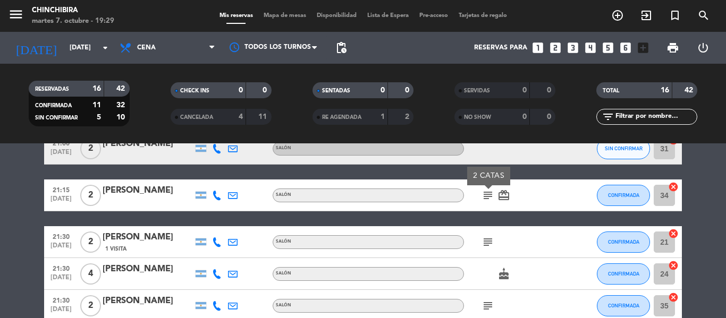
click at [488, 240] on icon "subject" at bounding box center [488, 242] width 13 height 13
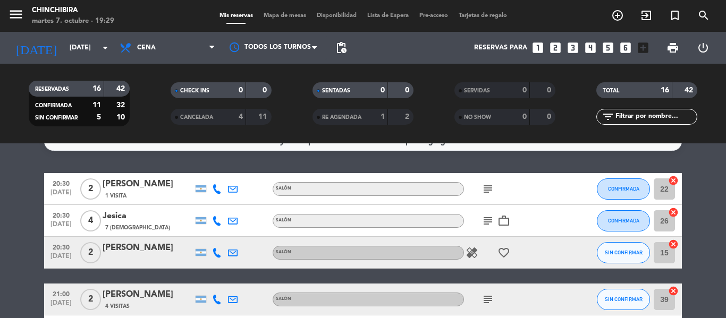
scroll to position [0, 0]
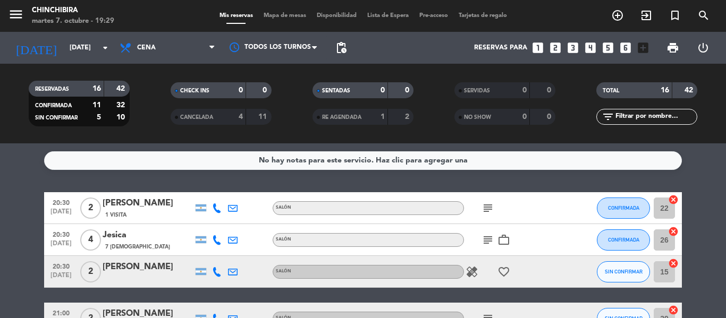
click at [485, 203] on icon "subject" at bounding box center [488, 208] width 13 height 13
click at [488, 237] on icon "subject" at bounding box center [488, 240] width 13 height 13
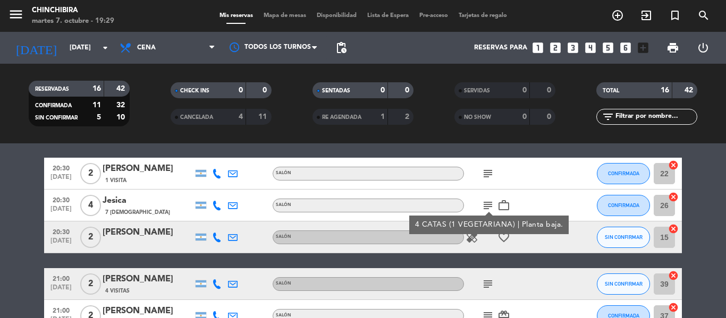
scroll to position [53, 0]
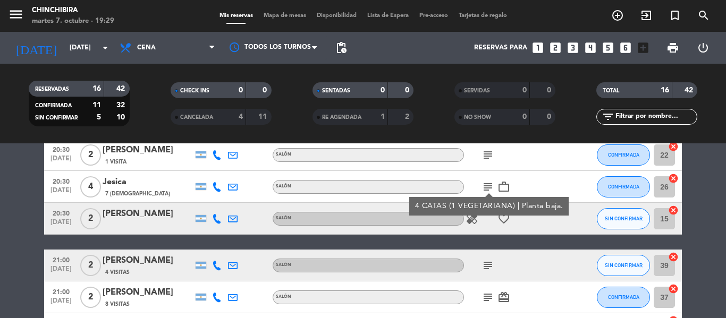
click at [482, 263] on icon "subject" at bounding box center [488, 265] width 13 height 13
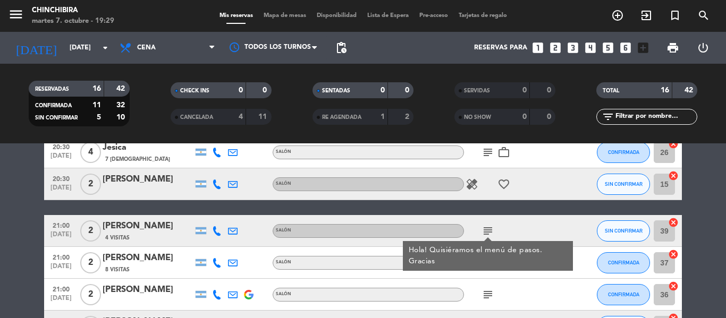
scroll to position [106, 0]
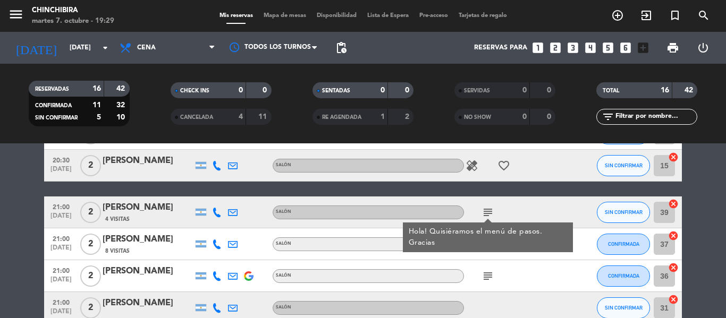
click at [493, 255] on div "subject card_giftcard" at bounding box center [512, 244] width 96 height 31
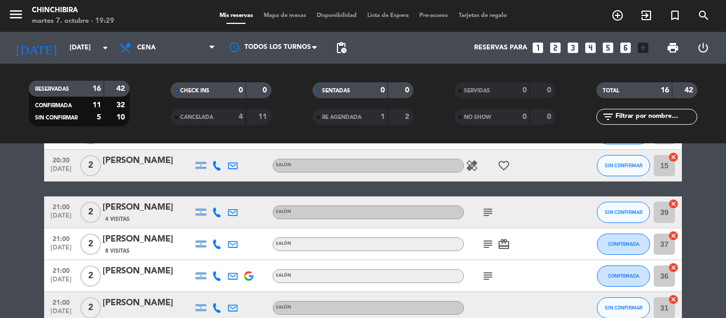
click at [485, 247] on icon "subject" at bounding box center [488, 244] width 13 height 13
click at [488, 279] on icon "subject" at bounding box center [488, 276] width 13 height 13
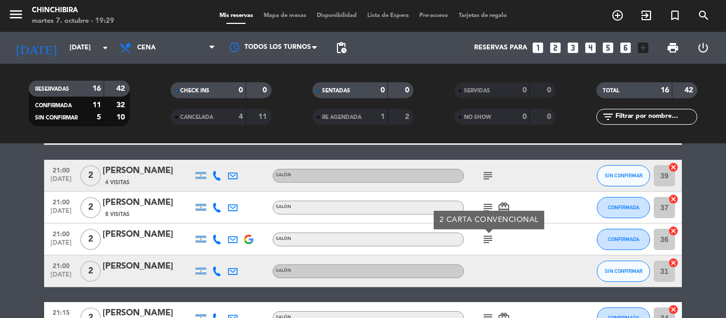
scroll to position [159, 0]
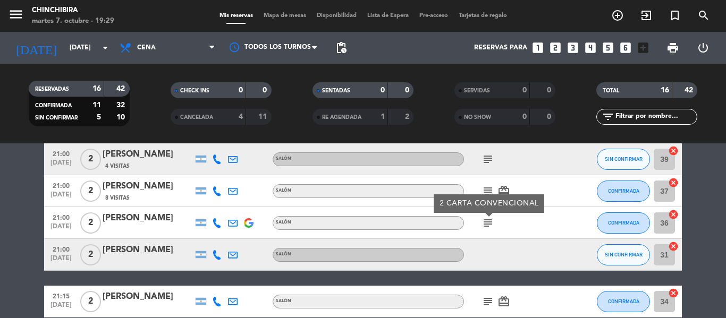
click at [490, 296] on icon "subject" at bounding box center [488, 302] width 13 height 13
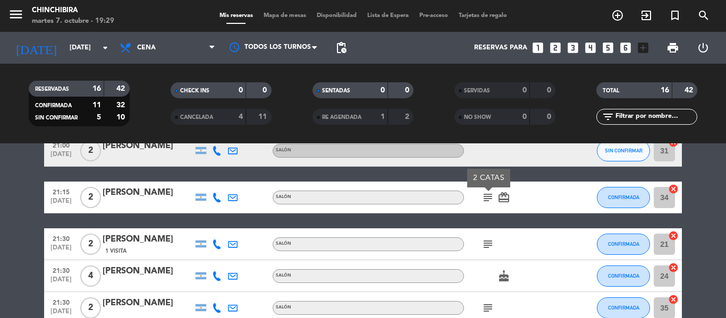
scroll to position [266, 0]
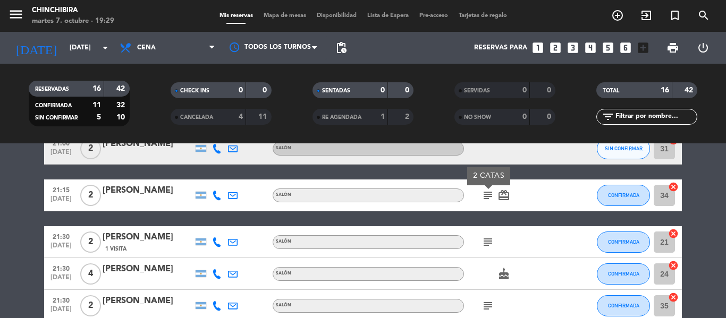
click at [493, 238] on icon "subject" at bounding box center [488, 242] width 13 height 13
click at [485, 302] on icon "subject" at bounding box center [488, 306] width 13 height 13
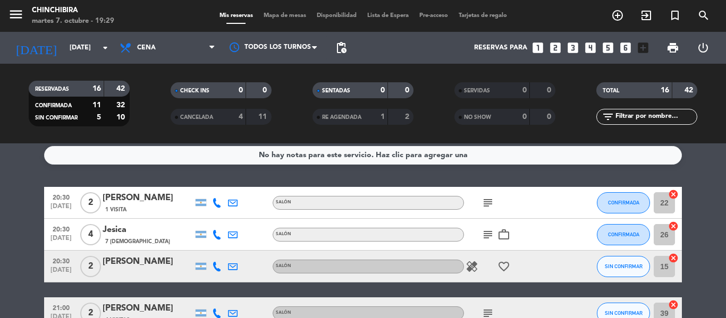
scroll to position [0, 0]
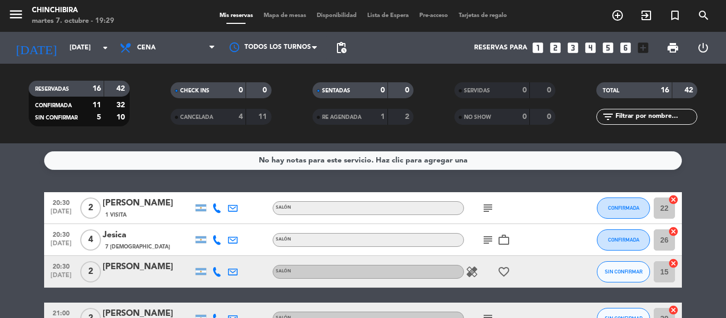
click at [485, 207] on icon "subject" at bounding box center [488, 208] width 13 height 13
click at [490, 243] on icon "subject" at bounding box center [488, 240] width 13 height 13
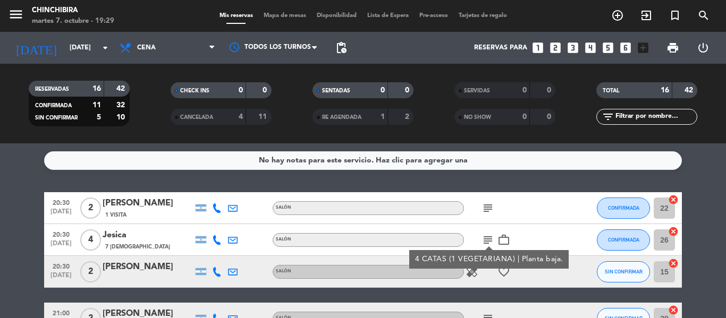
scroll to position [53, 0]
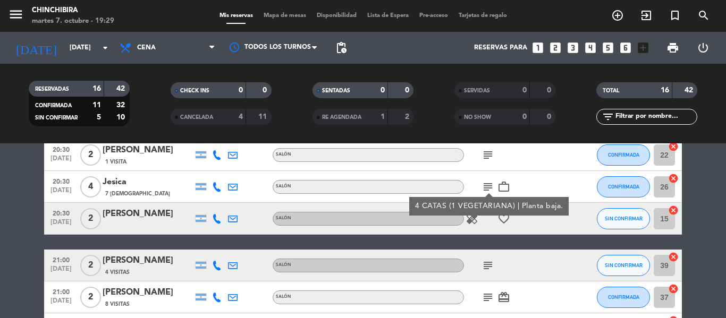
click at [492, 265] on icon "subject" at bounding box center [488, 265] width 13 height 13
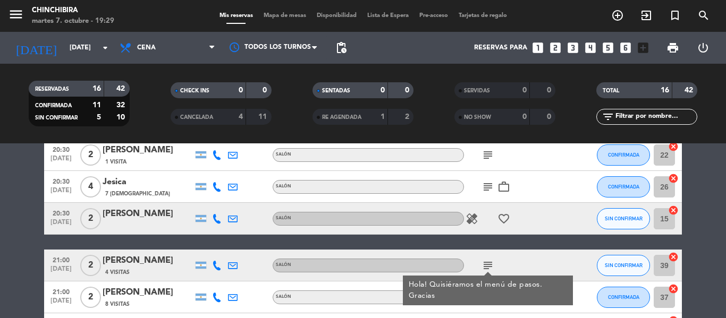
click at [508, 253] on div "subject Hola! Quisiéramos el menú de pasos. Gracias" at bounding box center [512, 265] width 96 height 31
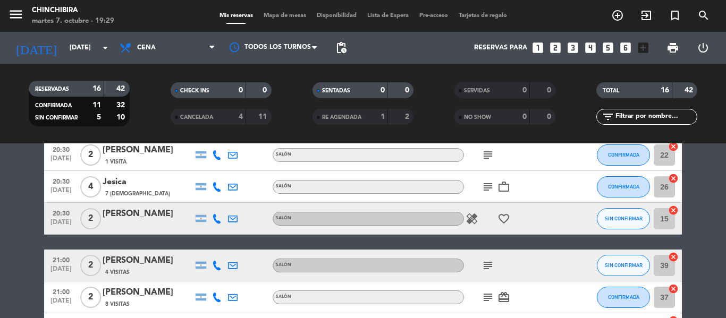
click at [488, 296] on icon "subject" at bounding box center [488, 297] width 13 height 13
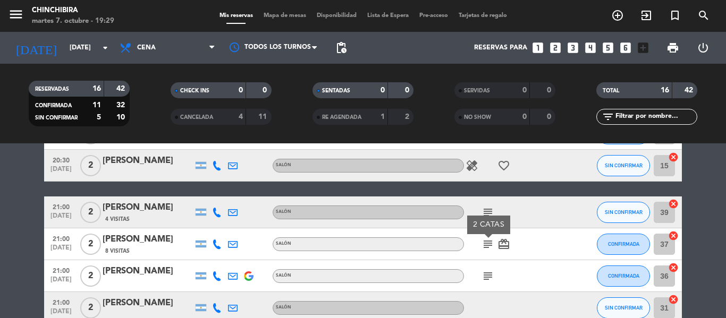
click at [490, 276] on icon "subject" at bounding box center [488, 276] width 13 height 13
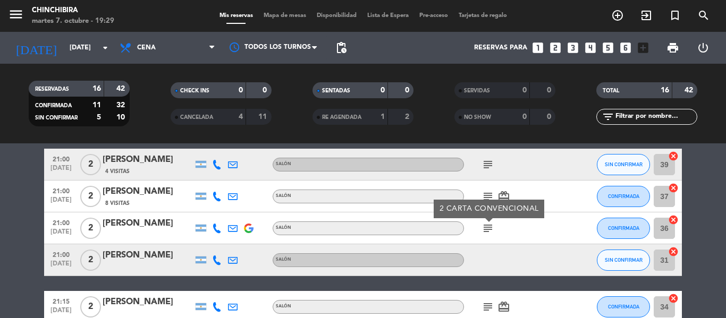
scroll to position [213, 0]
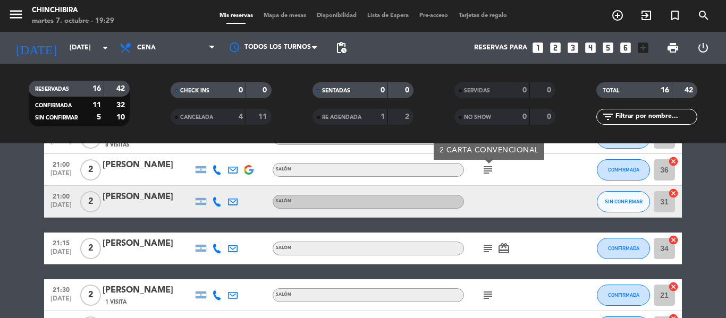
click at [485, 253] on icon "subject" at bounding box center [488, 248] width 13 height 13
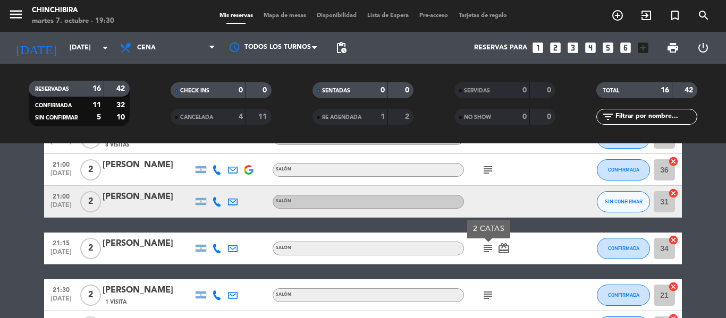
click at [487, 298] on icon "subject" at bounding box center [488, 295] width 13 height 13
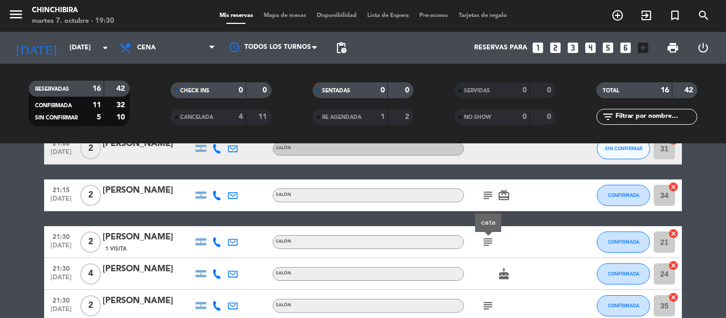
click at [487, 304] on icon "subject" at bounding box center [488, 306] width 13 height 13
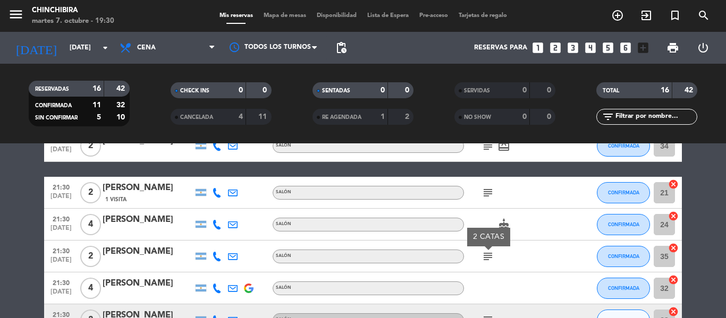
scroll to position [372, 0]
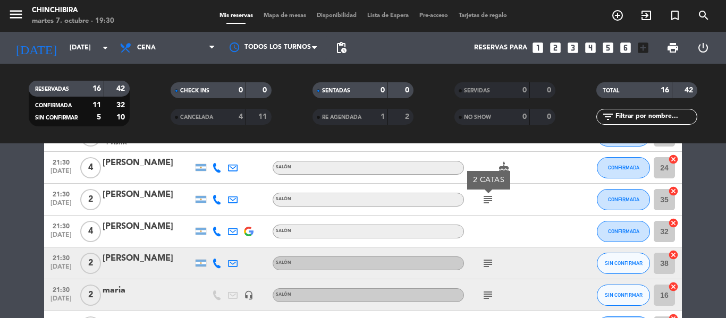
click at [486, 264] on icon "subject" at bounding box center [488, 263] width 13 height 13
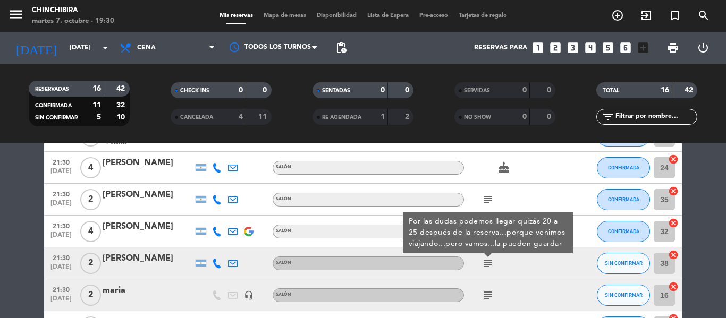
click at [488, 296] on icon "subject" at bounding box center [488, 295] width 13 height 13
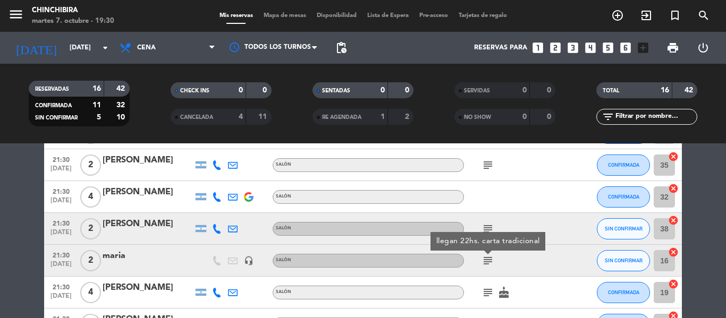
scroll to position [425, 0]
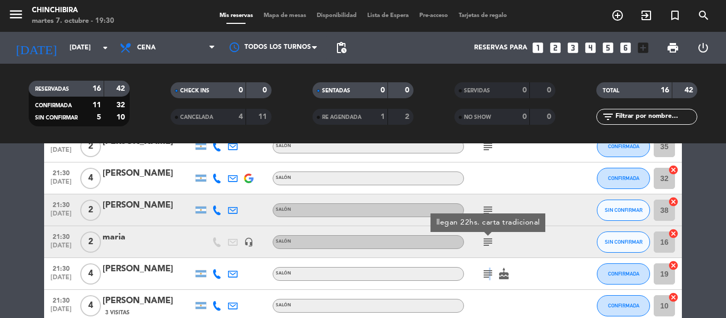
click at [489, 276] on icon "subject" at bounding box center [488, 274] width 13 height 13
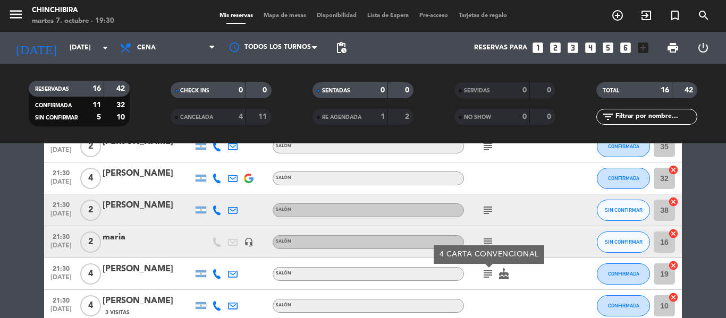
click at [491, 291] on div at bounding box center [512, 305] width 96 height 31
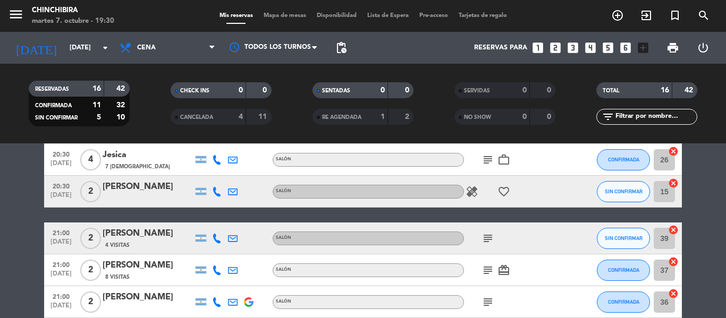
scroll to position [0, 0]
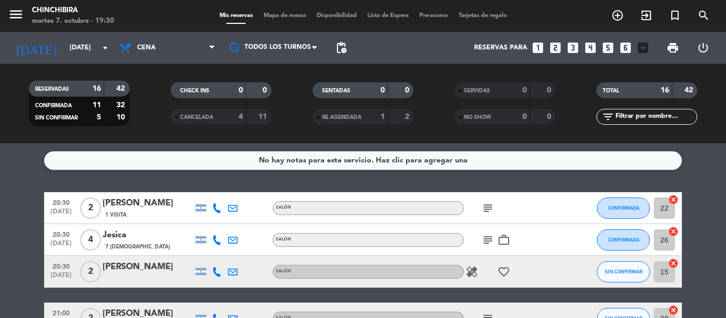
click at [492, 202] on icon "subject" at bounding box center [488, 208] width 13 height 13
click at [491, 243] on icon "subject" at bounding box center [488, 240] width 13 height 13
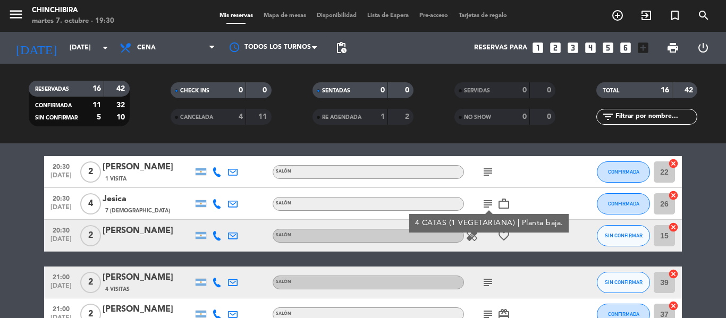
scroll to position [53, 0]
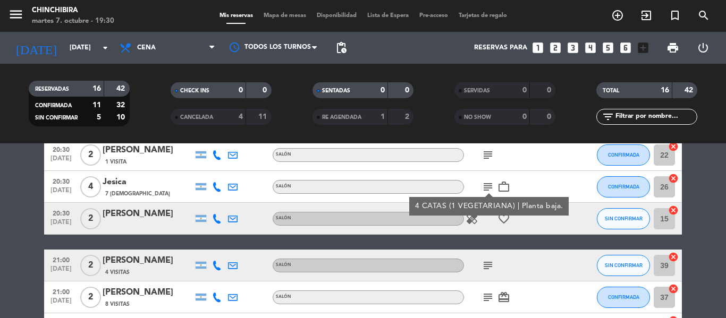
click at [487, 266] on icon "subject" at bounding box center [488, 265] width 13 height 13
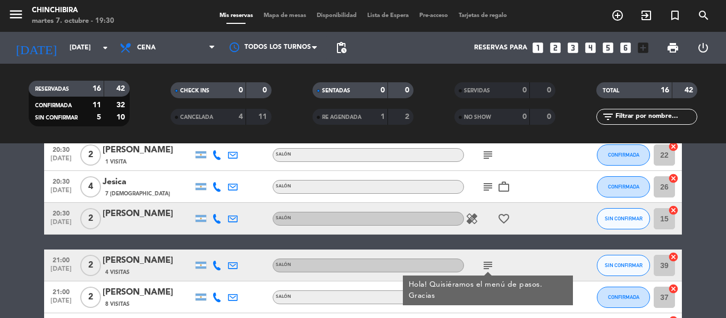
scroll to position [106, 0]
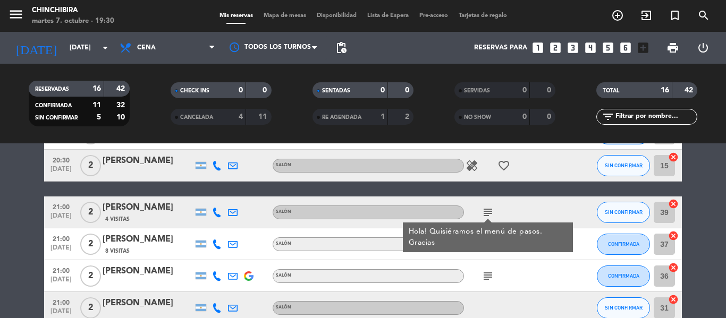
click at [489, 215] on icon "subject" at bounding box center [488, 212] width 13 height 13
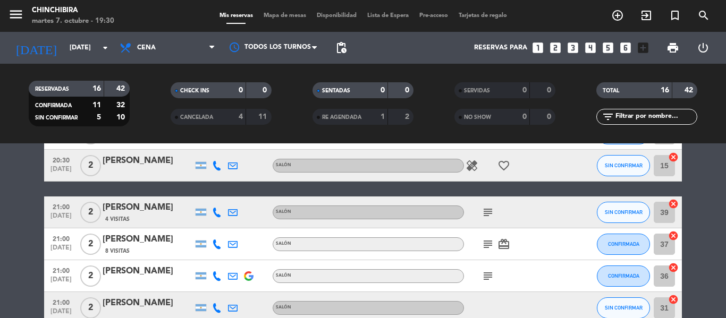
click at [489, 242] on icon "subject" at bounding box center [488, 244] width 13 height 13
click at [489, 278] on icon "subject" at bounding box center [488, 276] width 13 height 13
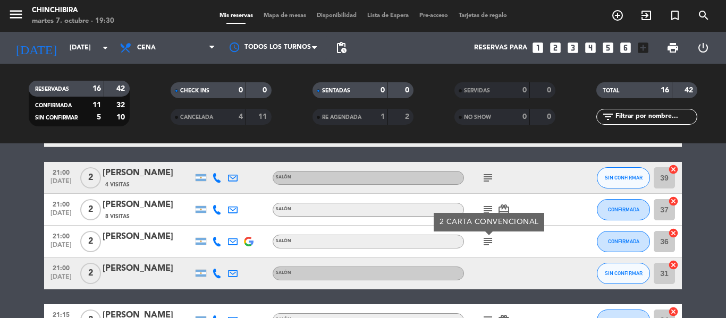
scroll to position [159, 0]
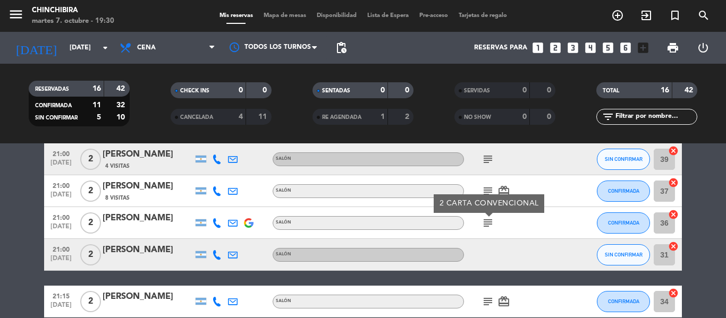
click at [487, 299] on icon "subject" at bounding box center [488, 302] width 13 height 13
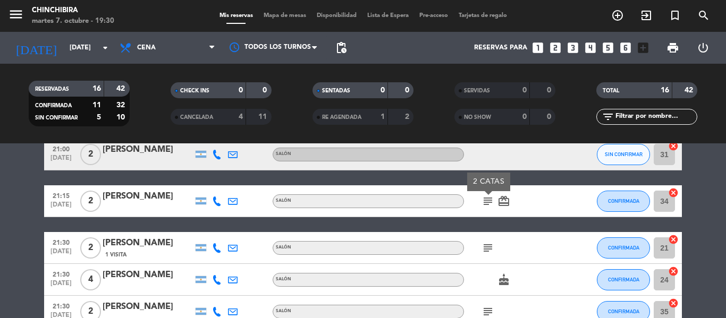
scroll to position [266, 0]
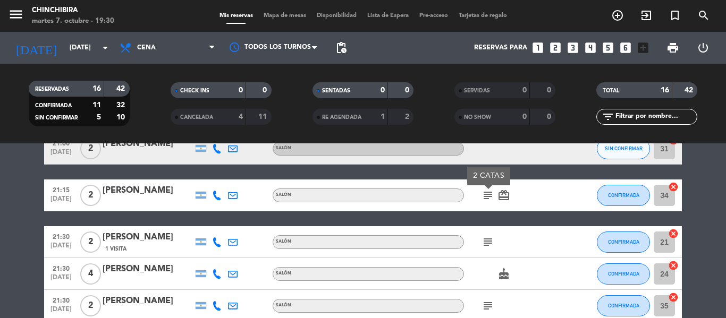
click at [487, 243] on icon "subject" at bounding box center [488, 242] width 13 height 13
click at [482, 308] on icon "subject" at bounding box center [488, 306] width 13 height 13
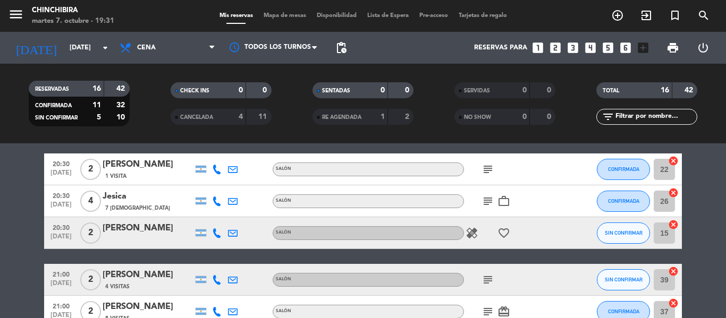
scroll to position [0, 0]
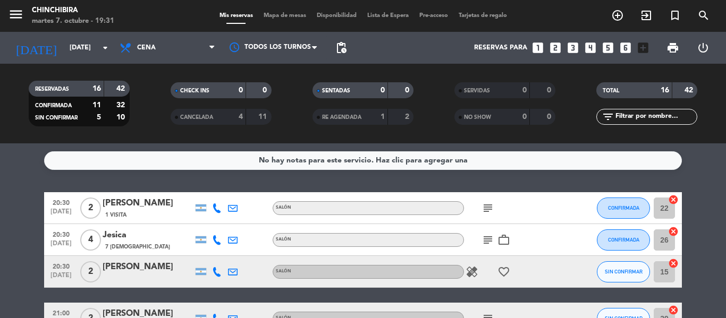
click at [487, 211] on icon "subject" at bounding box center [488, 208] width 13 height 13
click at [486, 239] on icon "subject" at bounding box center [488, 240] width 13 height 13
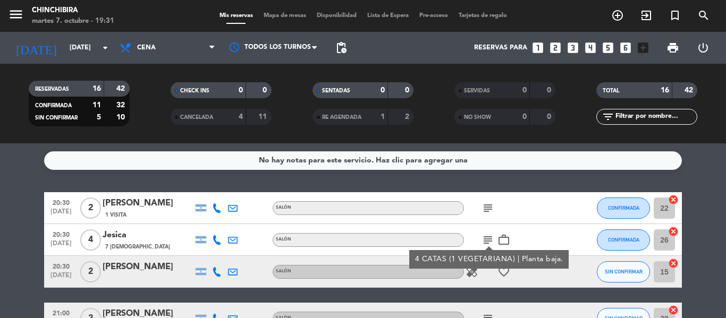
click at [487, 203] on icon "subject" at bounding box center [488, 208] width 13 height 13
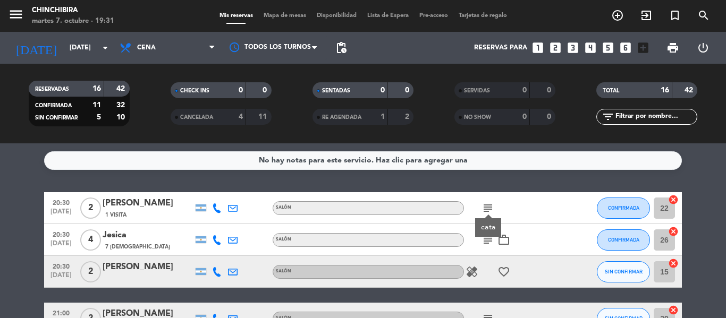
drag, startPoint x: 449, startPoint y: 225, endPoint x: 468, endPoint y: 207, distance: 26.3
click at [474, 204] on div "subject" at bounding box center [512, 207] width 96 height 31
click at [479, 218] on div "subject" at bounding box center [512, 207] width 96 height 31
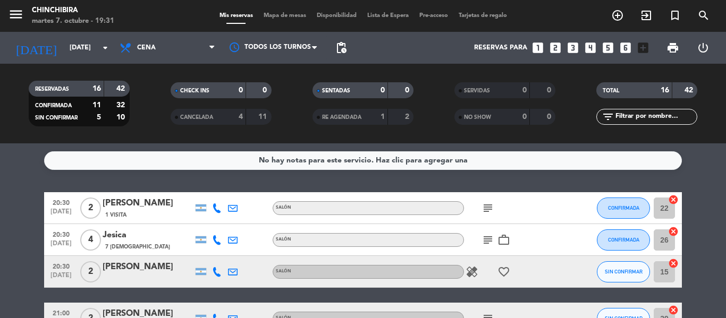
click at [553, 182] on div "No hay notas para este servicio. Haz clic para agregar una 20:30 [DATE] 2 [PERS…" at bounding box center [363, 231] width 726 height 175
click at [483, 210] on icon "subject" at bounding box center [488, 208] width 13 height 13
click at [490, 241] on icon "subject" at bounding box center [488, 240] width 13 height 13
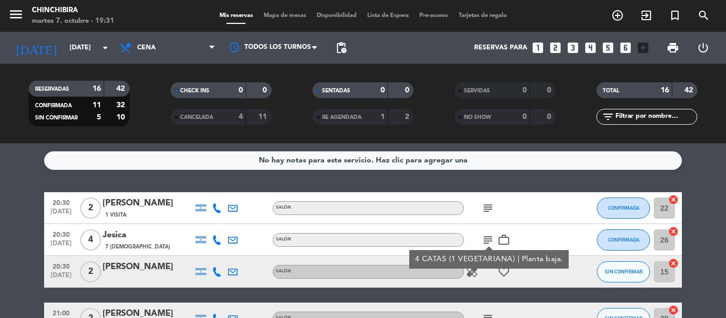
scroll to position [53, 0]
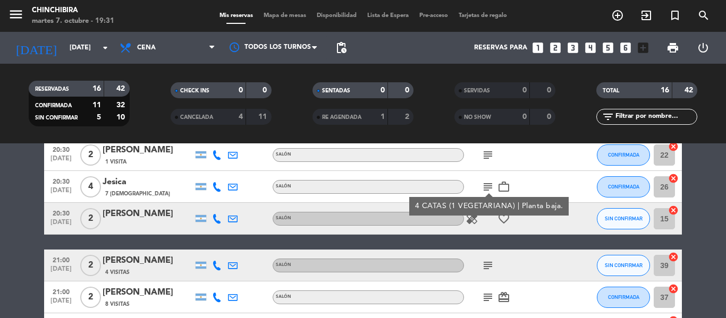
click at [489, 262] on icon "subject" at bounding box center [488, 265] width 13 height 13
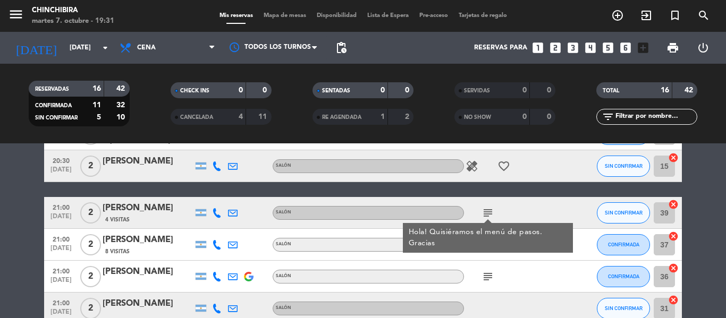
scroll to position [106, 0]
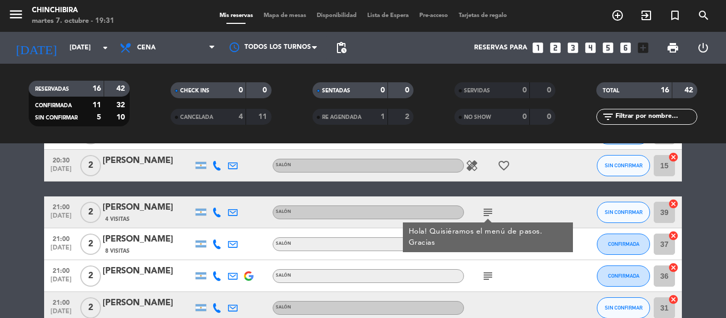
click at [492, 260] on div "subject" at bounding box center [512, 275] width 96 height 31
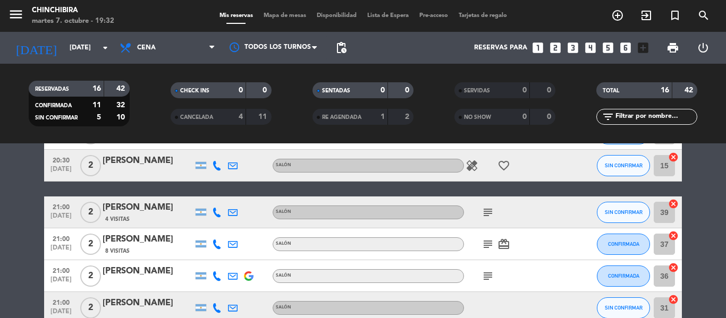
click at [485, 242] on icon "subject" at bounding box center [488, 244] width 13 height 13
click at [487, 273] on div "subject" at bounding box center [512, 275] width 96 height 31
click at [487, 273] on icon "subject" at bounding box center [488, 276] width 13 height 13
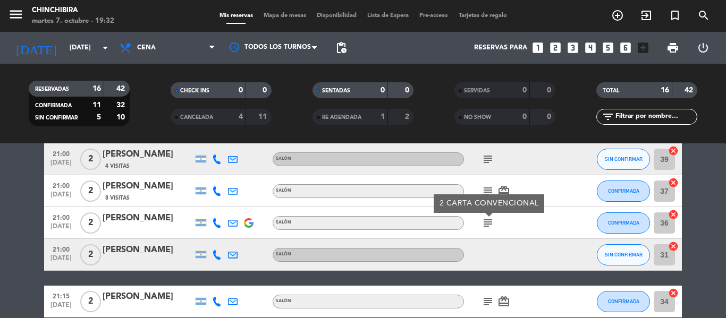
scroll to position [213, 0]
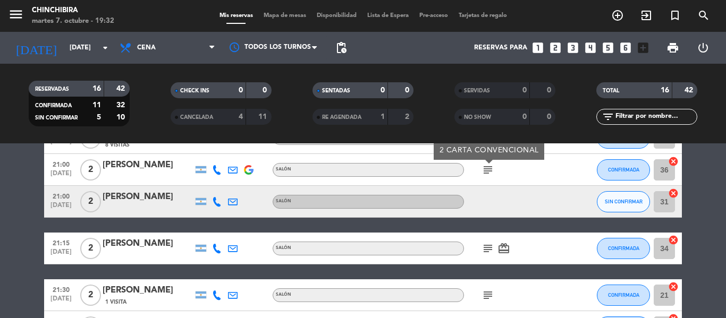
click at [484, 243] on icon "subject" at bounding box center [488, 248] width 13 height 13
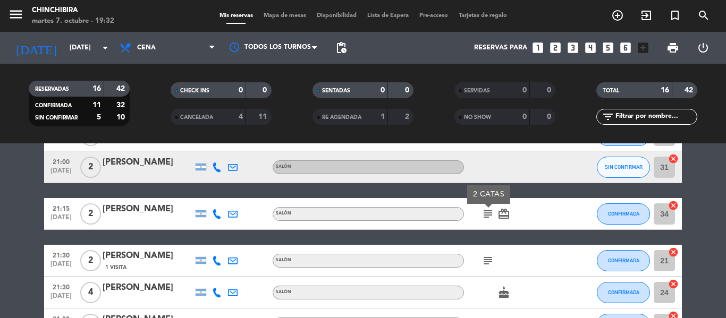
scroll to position [266, 0]
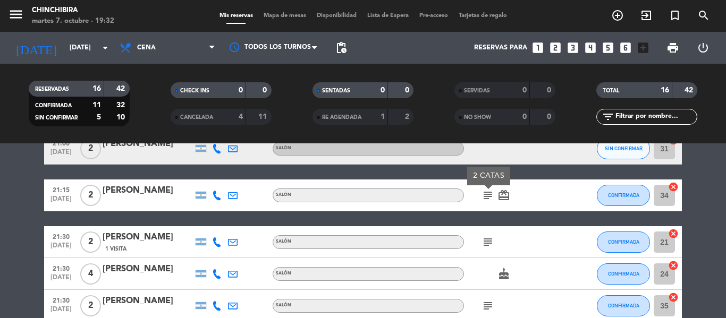
click at [487, 253] on div "subject" at bounding box center [512, 241] width 96 height 31
click at [487, 242] on icon "subject" at bounding box center [488, 242] width 13 height 13
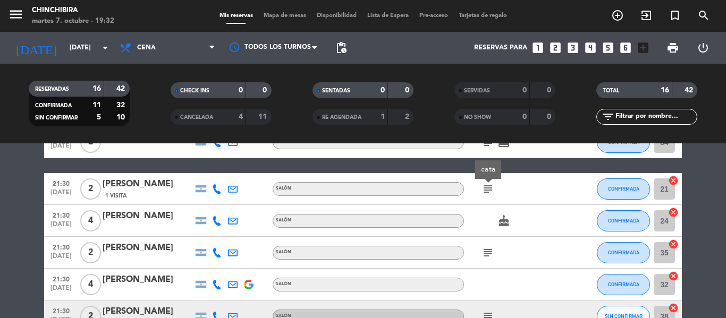
click at [485, 248] on icon "subject" at bounding box center [488, 253] width 13 height 13
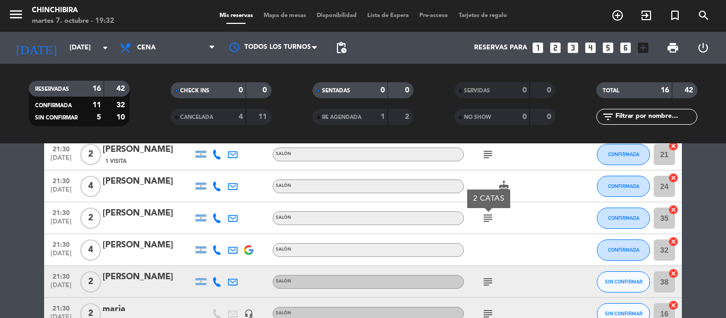
scroll to position [372, 0]
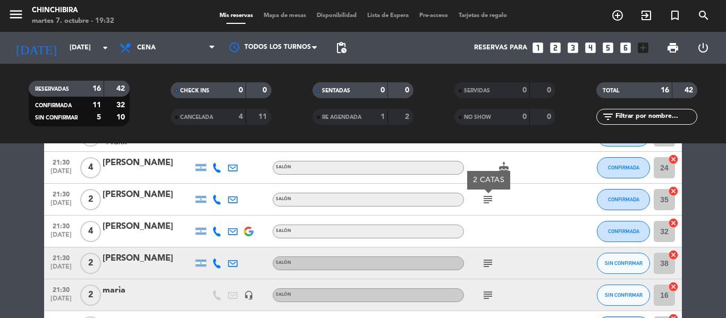
click at [484, 255] on div "subject" at bounding box center [512, 263] width 96 height 31
click at [487, 260] on icon "subject" at bounding box center [488, 263] width 13 height 13
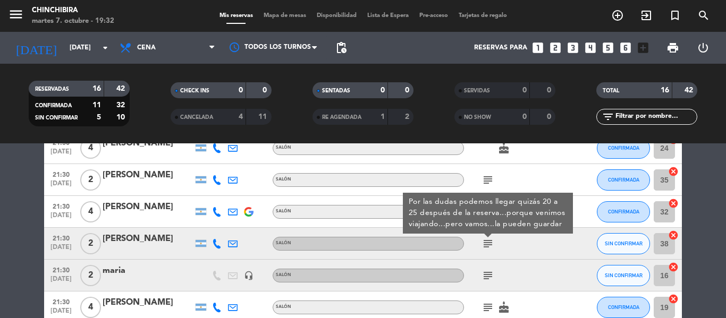
scroll to position [425, 0]
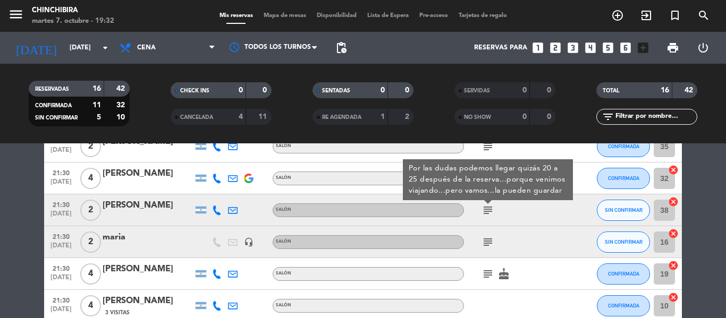
click at [489, 246] on icon "subject" at bounding box center [488, 242] width 13 height 13
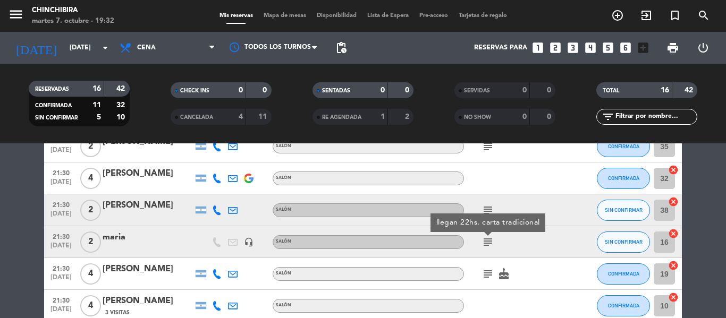
click at [486, 278] on icon "subject" at bounding box center [488, 274] width 13 height 13
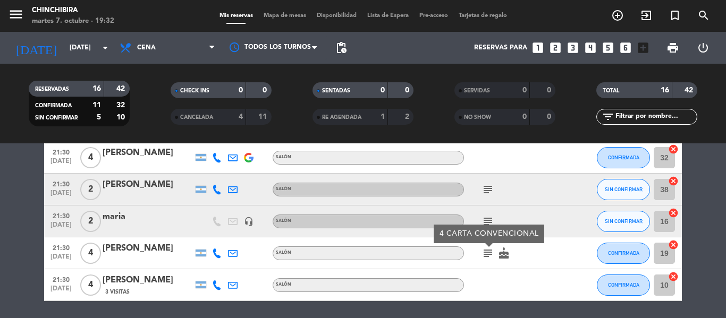
scroll to position [429, 0]
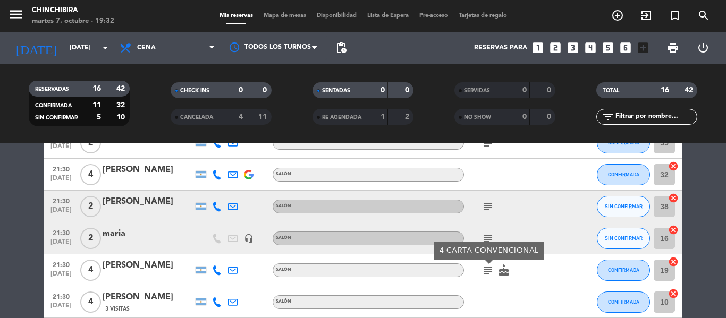
click at [490, 298] on div at bounding box center [512, 302] width 96 height 31
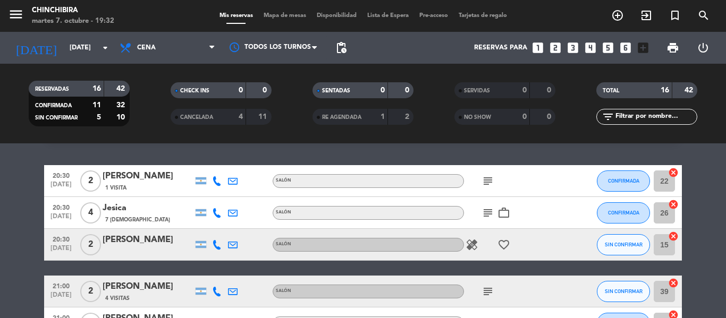
scroll to position [0, 0]
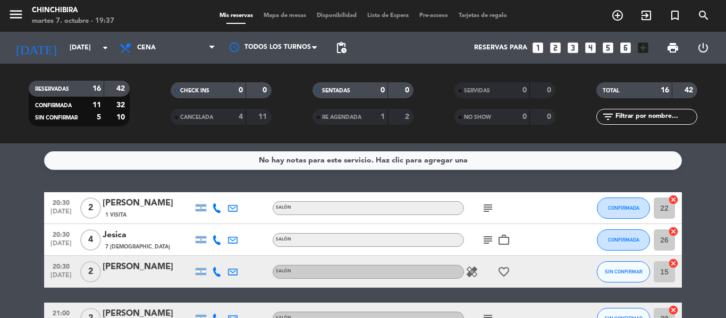
click at [488, 246] on icon "subject" at bounding box center [488, 240] width 13 height 13
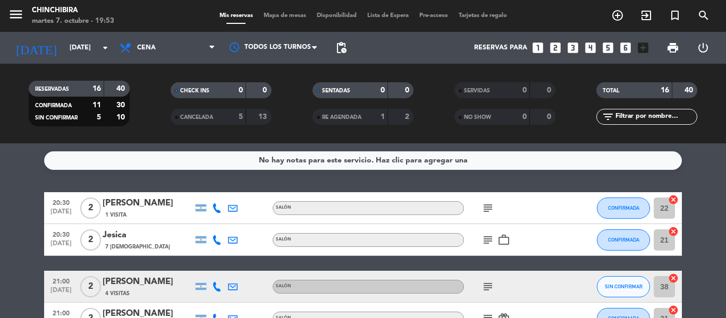
click at [374, 15] on span "Lista de Espera" at bounding box center [388, 16] width 52 height 6
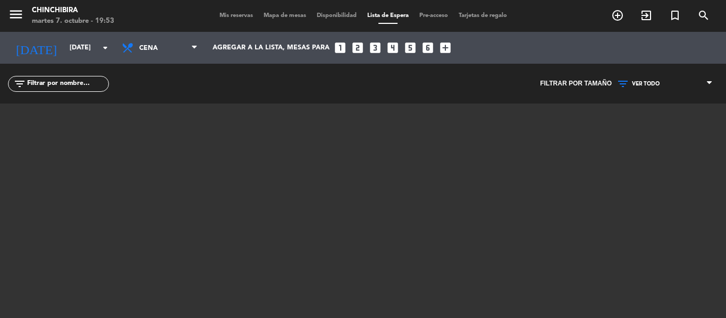
click at [226, 17] on span "Mis reservas" at bounding box center [236, 16] width 44 height 6
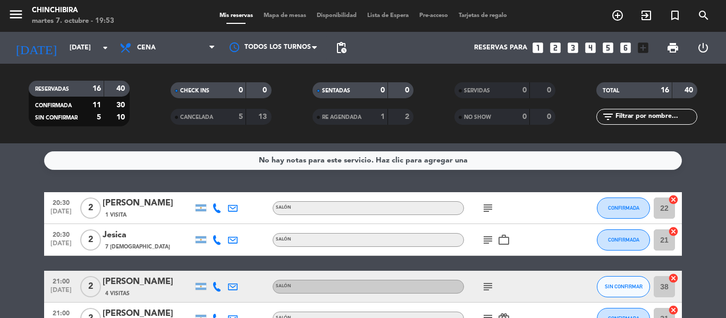
click at [487, 211] on icon "subject" at bounding box center [488, 208] width 13 height 13
click at [487, 239] on icon "subject" at bounding box center [488, 240] width 13 height 13
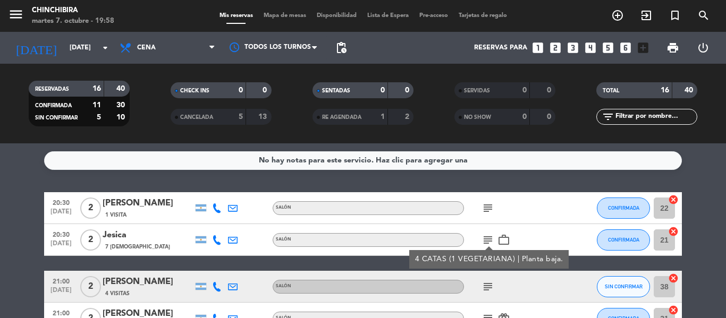
click at [502, 280] on div "subject" at bounding box center [512, 286] width 96 height 31
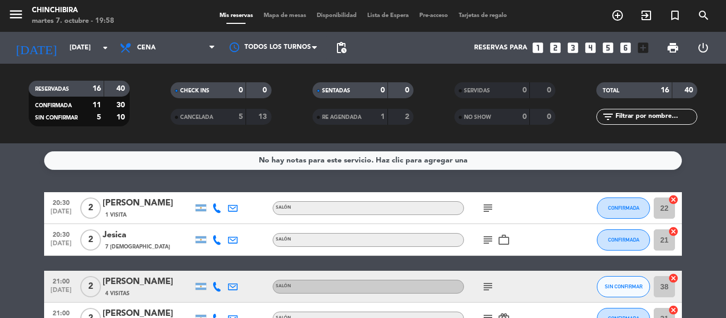
click at [486, 285] on icon "subject" at bounding box center [488, 287] width 13 height 13
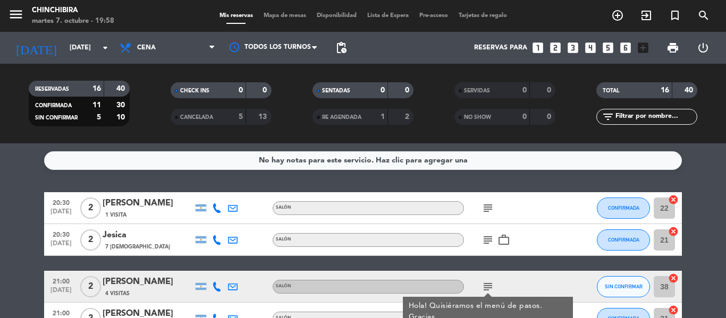
scroll to position [53, 0]
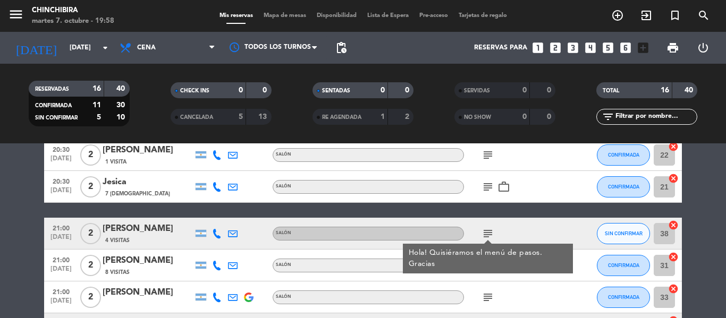
click at [541, 233] on div "subject Hola! Quisiéramos el menú de pasos. Gracias" at bounding box center [512, 233] width 96 height 31
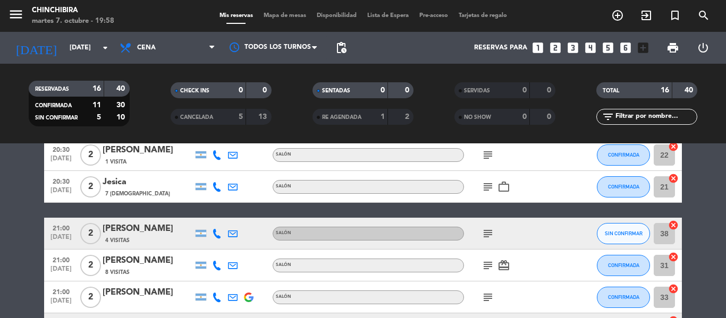
click at [489, 264] on icon "subject" at bounding box center [488, 265] width 13 height 13
click at [532, 271] on div "subject 2 CATAS card_giftcard" at bounding box center [512, 265] width 96 height 31
click at [486, 296] on icon "subject" at bounding box center [488, 297] width 13 height 13
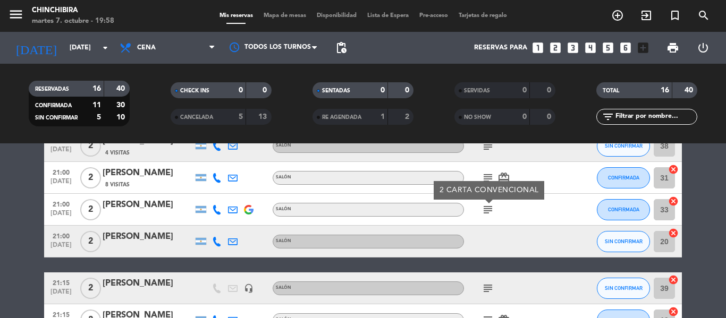
scroll to position [159, 0]
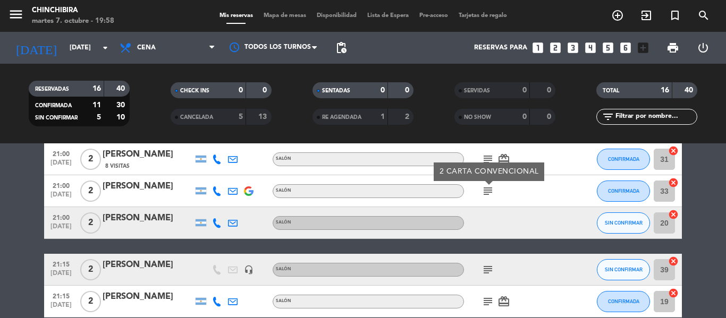
click at [486, 267] on icon "subject" at bounding box center [488, 270] width 13 height 13
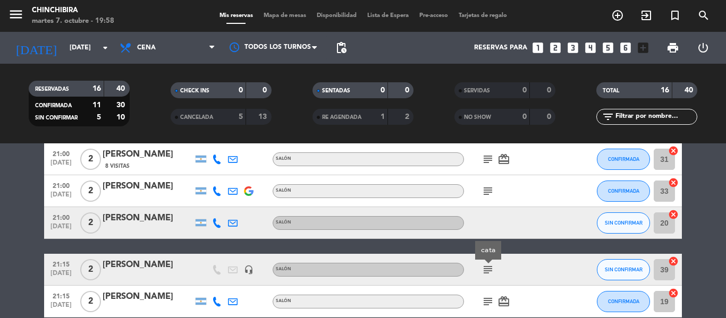
scroll to position [213, 0]
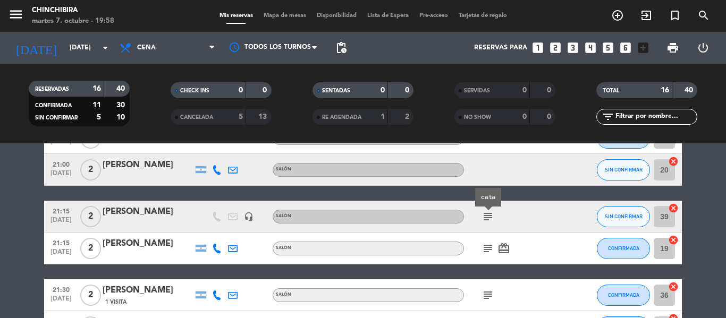
click at [489, 249] on icon "subject" at bounding box center [488, 248] width 13 height 13
click at [485, 295] on icon "subject" at bounding box center [488, 295] width 13 height 13
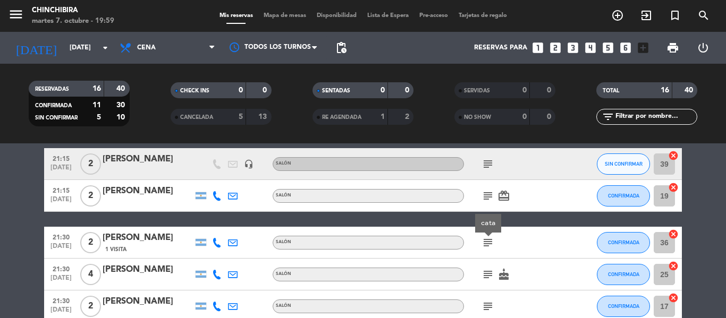
scroll to position [266, 0]
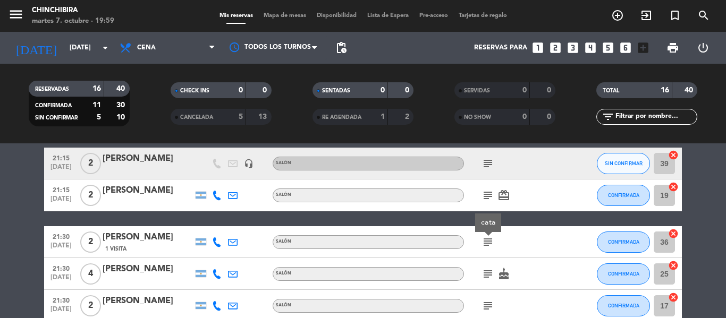
click at [489, 272] on icon "subject" at bounding box center [488, 274] width 13 height 13
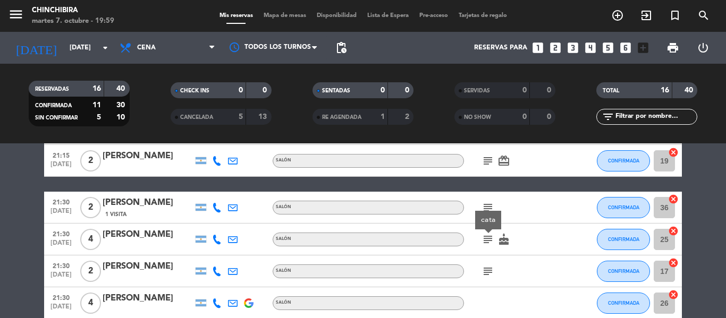
scroll to position [319, 0]
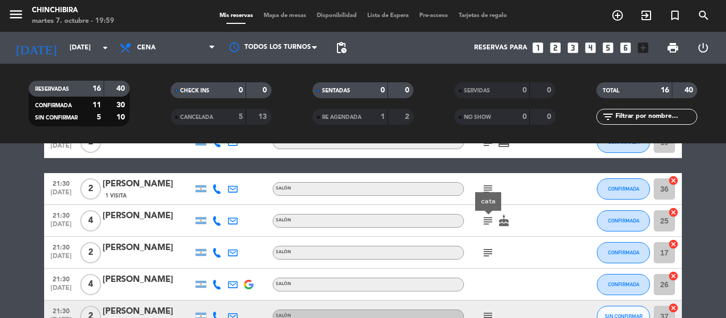
click at [488, 253] on icon "subject" at bounding box center [488, 253] width 13 height 13
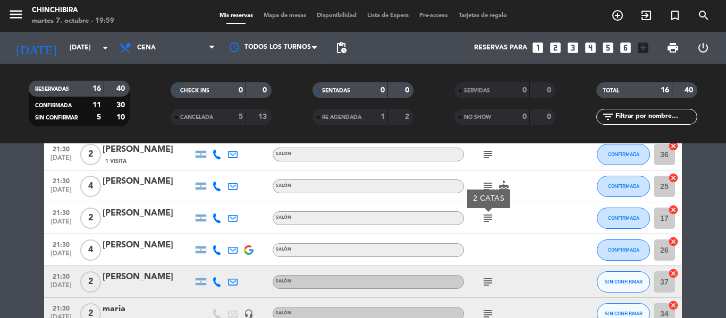
scroll to position [372, 0]
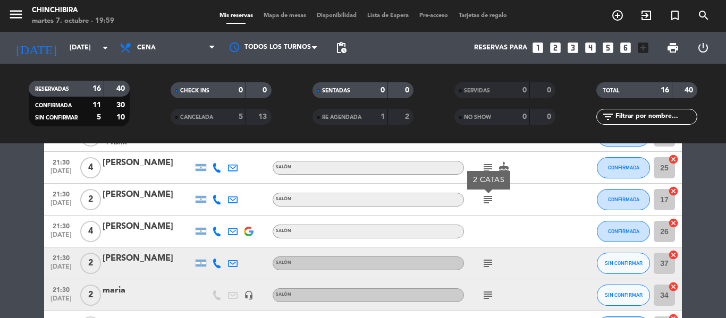
click at [487, 265] on icon "subject" at bounding box center [488, 263] width 13 height 13
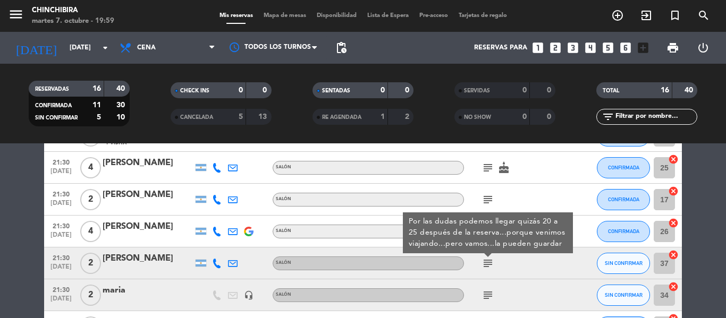
click at [487, 294] on icon "subject" at bounding box center [488, 295] width 13 height 13
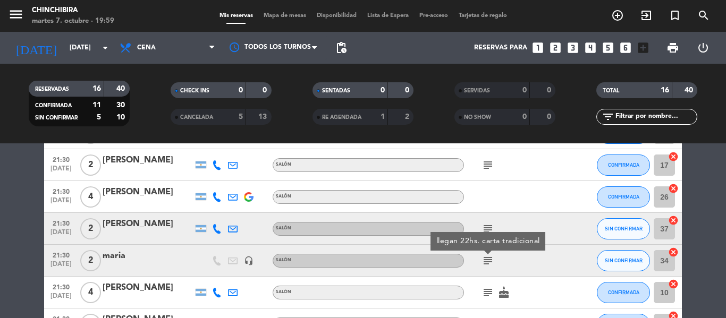
scroll to position [425, 0]
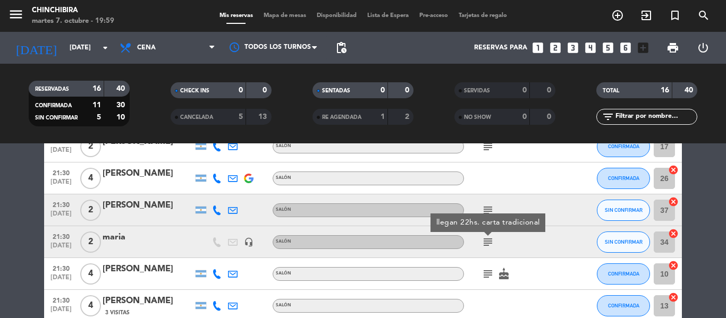
click at [491, 273] on icon "subject" at bounding box center [488, 274] width 13 height 13
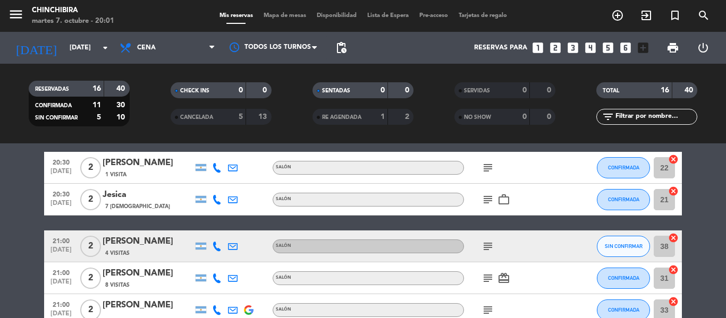
scroll to position [0, 0]
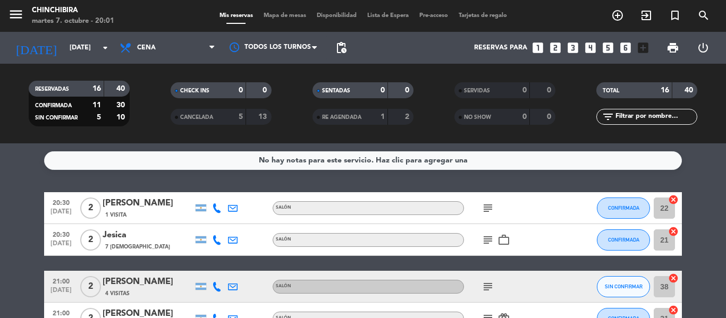
click at [485, 208] on icon "subject" at bounding box center [488, 208] width 13 height 13
click at [485, 234] on div "cata" at bounding box center [488, 227] width 26 height 19
click at [486, 237] on icon "subject" at bounding box center [488, 240] width 13 height 13
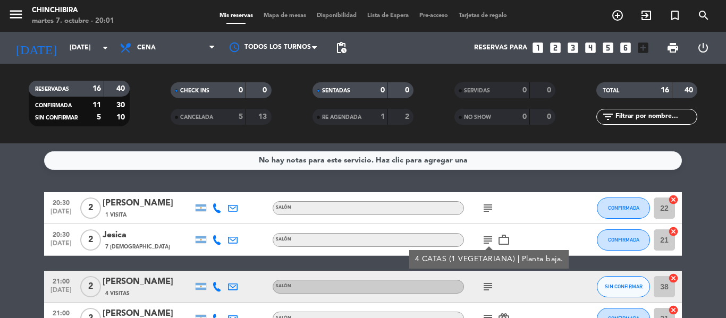
click at [482, 287] on icon "subject" at bounding box center [488, 287] width 13 height 13
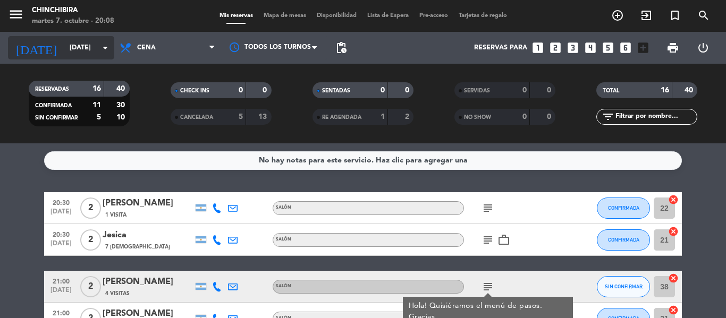
click at [85, 38] on div "[DATE] [DATE] arrow_drop_down" at bounding box center [61, 47] width 106 height 23
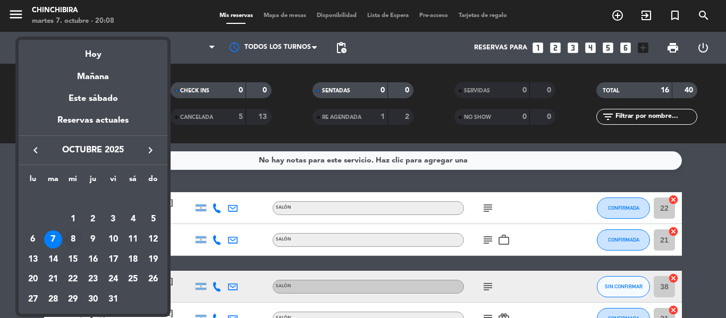
click at [71, 243] on div "8" at bounding box center [73, 240] width 18 height 18
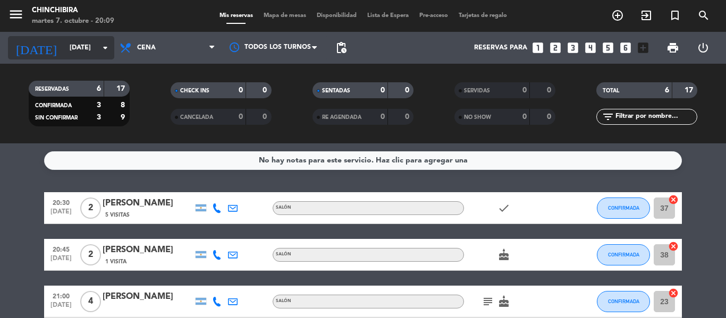
click at [88, 55] on input "[DATE]" at bounding box center [109, 48] width 90 height 18
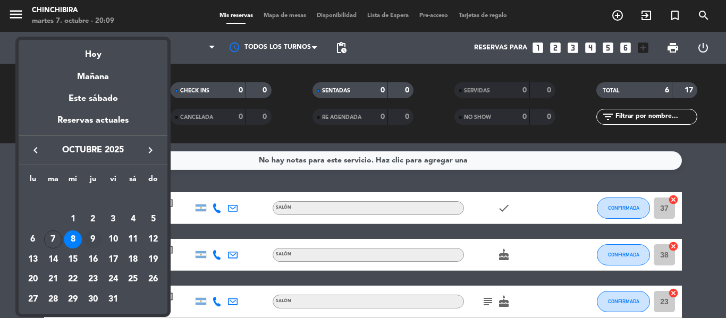
click at [89, 238] on div "9" at bounding box center [93, 240] width 18 height 18
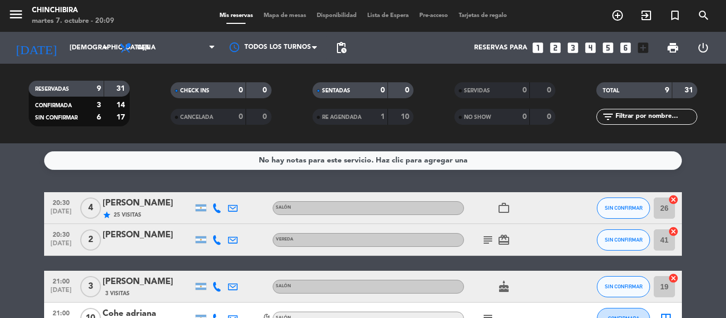
click at [492, 245] on icon "subject" at bounding box center [488, 240] width 13 height 13
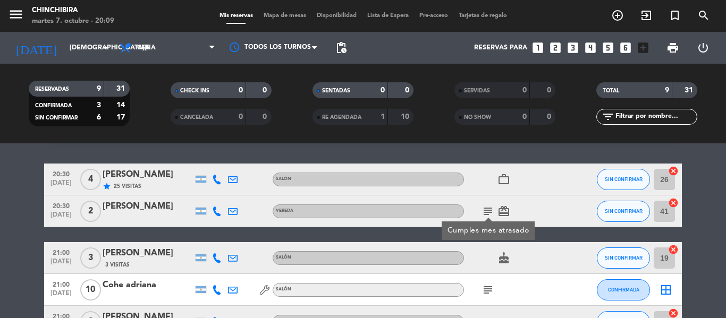
scroll to position [53, 0]
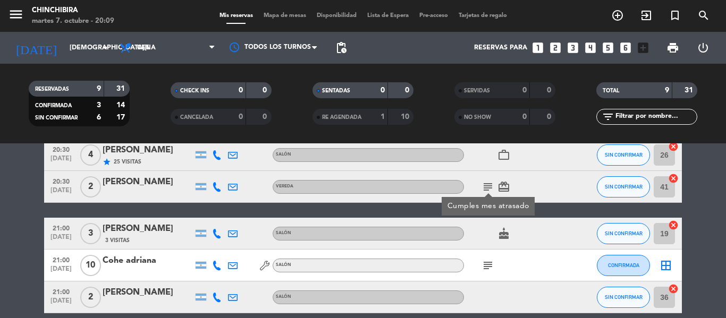
click at [485, 270] on icon "subject" at bounding box center [488, 265] width 13 height 13
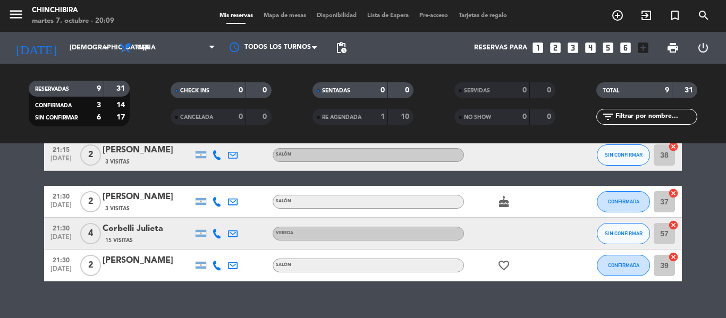
scroll to position [259, 0]
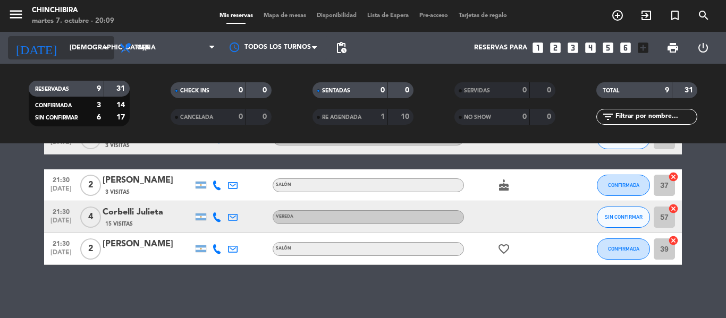
click at [86, 46] on input "[DEMOGRAPHIC_DATA][DATE]" at bounding box center [109, 48] width 90 height 18
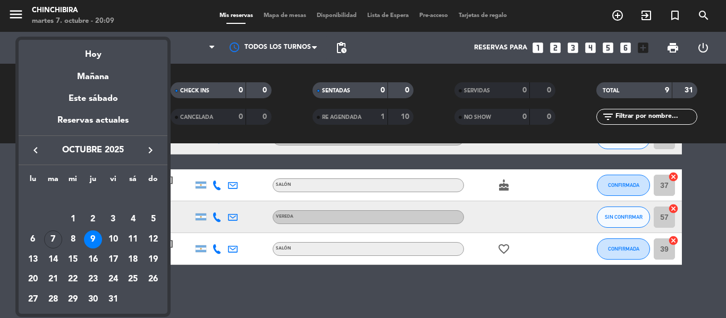
click at [204, 164] on div at bounding box center [363, 159] width 726 height 318
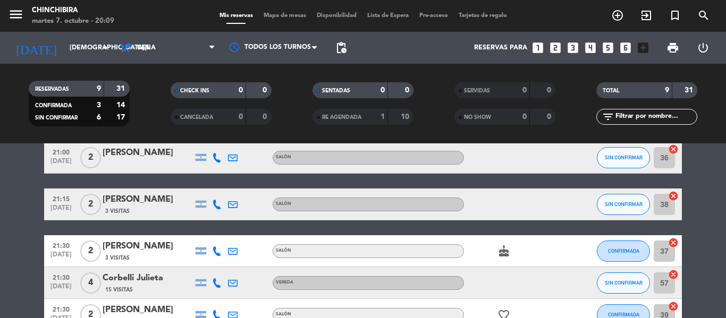
scroll to position [99, 0]
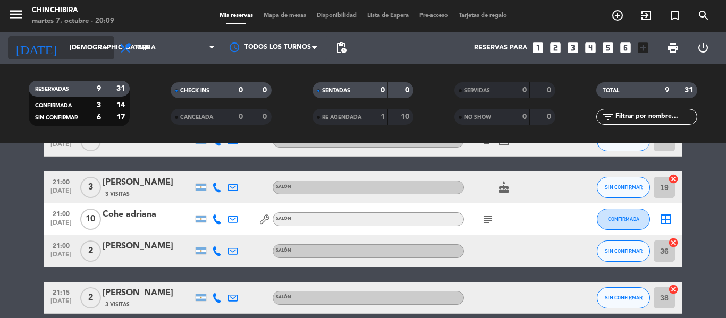
click at [93, 58] on div "[DATE] [DATE] arrow_drop_down" at bounding box center [61, 47] width 106 height 23
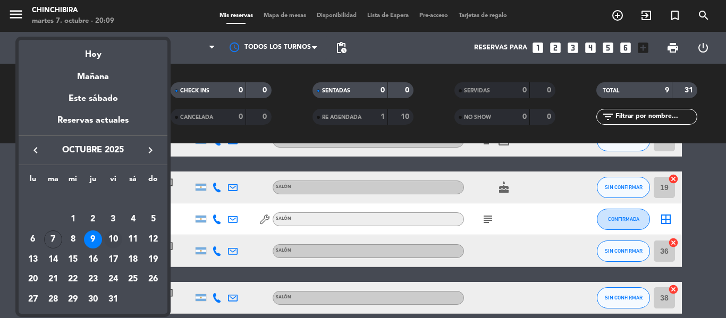
click at [117, 238] on div "10" at bounding box center [113, 240] width 18 height 18
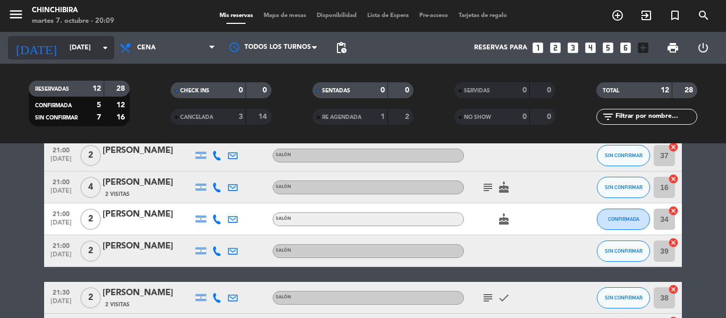
click at [88, 39] on input "[DATE]" at bounding box center [109, 48] width 90 height 18
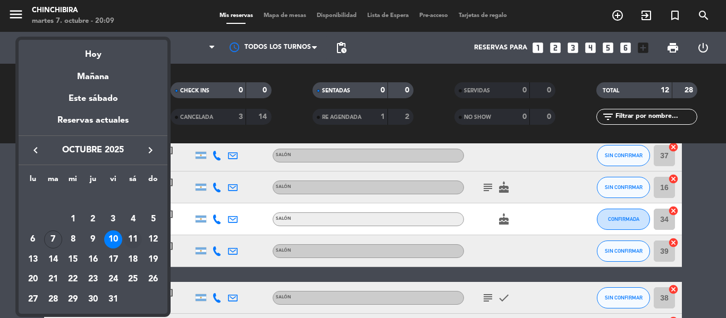
click at [134, 237] on div "11" at bounding box center [133, 240] width 18 height 18
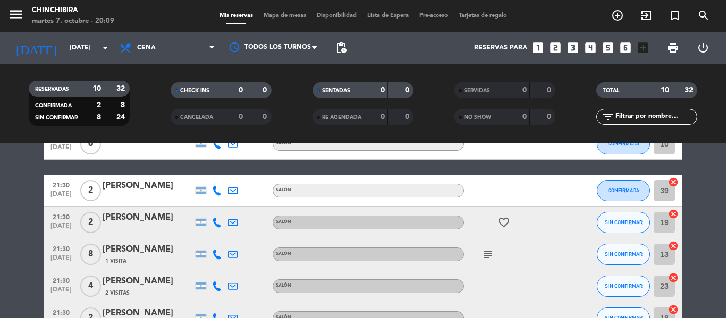
scroll to position [276, 0]
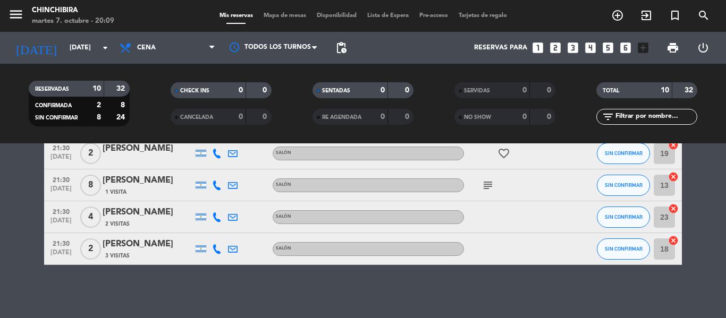
click at [72, 31] on div "menu Chinchibira martes 7. octubre - 20:09 Mis reservas Mapa de mesas Disponibi…" at bounding box center [363, 16] width 726 height 32
click at [72, 35] on div "[DATE] [DATE] arrow_drop_down" at bounding box center [61, 48] width 106 height 32
click at [76, 38] on div "[DATE] [DATE] arrow_drop_down" at bounding box center [61, 47] width 106 height 23
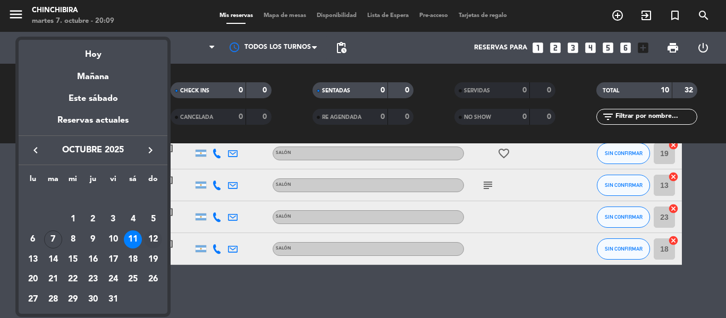
click at [156, 239] on div "12" at bounding box center [153, 240] width 18 height 18
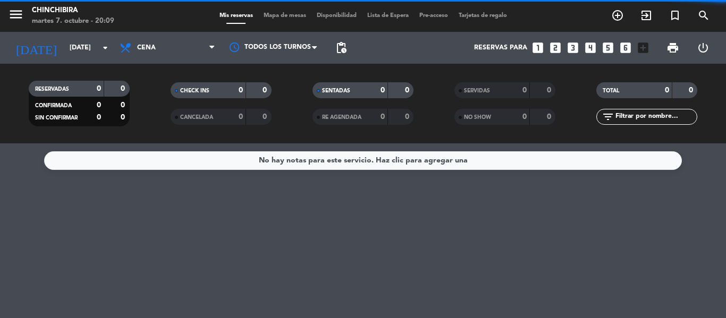
scroll to position [0, 0]
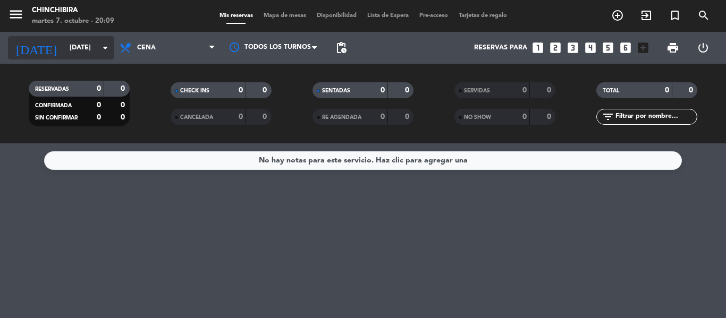
click at [81, 40] on input "[DATE]" at bounding box center [109, 48] width 90 height 18
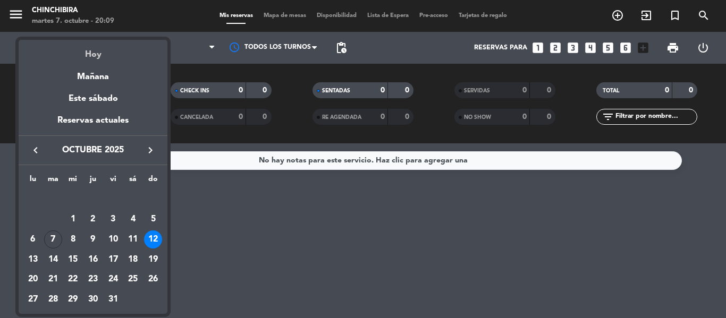
click at [90, 58] on div "Hoy" at bounding box center [93, 51] width 149 height 22
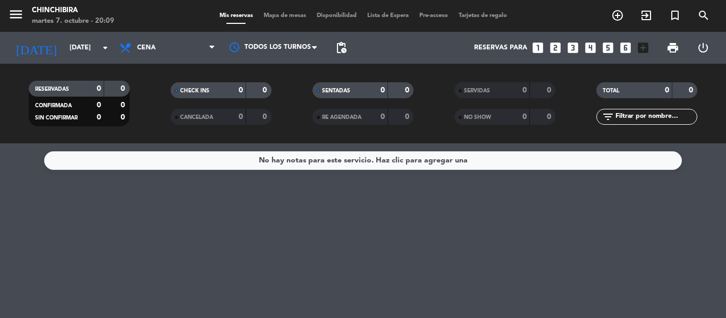
type input "[DATE]"
